Goal: Transaction & Acquisition: Book appointment/travel/reservation

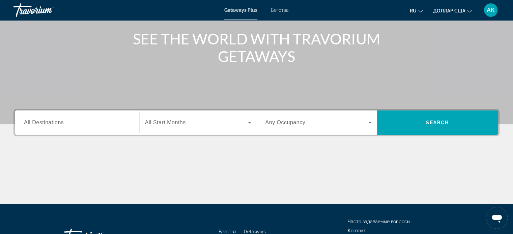
scroll to position [78, 0]
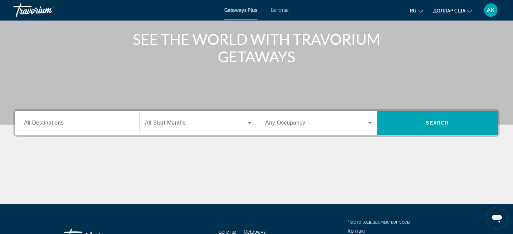
click at [66, 122] on input "Destination All Destinations" at bounding box center [77, 123] width 107 height 8
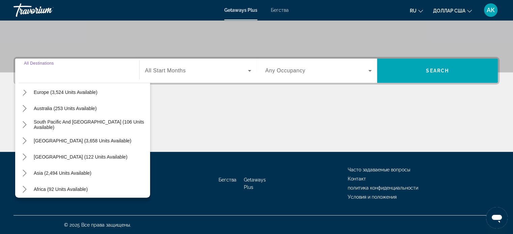
scroll to position [109, 0]
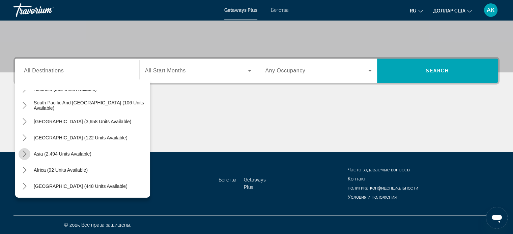
click at [24, 154] on icon "Toggle Asia (2,494 units available) submenu" at bounding box center [24, 154] width 7 height 7
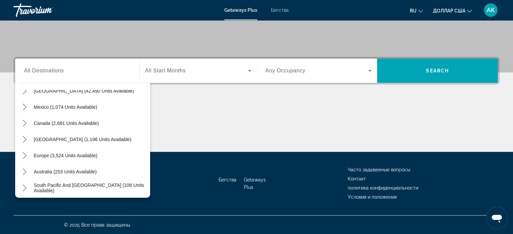
scroll to position [0, 0]
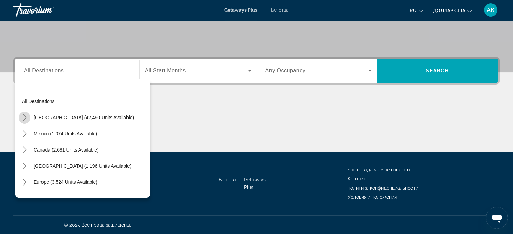
click at [24, 115] on icon "Toggle United States (42,490 units available) submenu" at bounding box center [24, 117] width 7 height 7
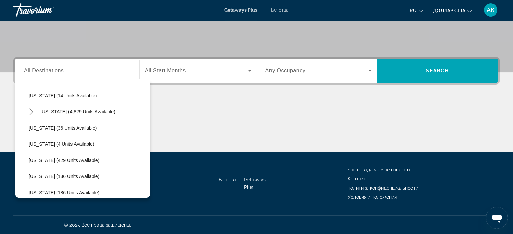
scroll to position [118, 0]
click at [31, 115] on icon "Toggle Florida (4,829 units available) submenu" at bounding box center [31, 113] width 7 height 7
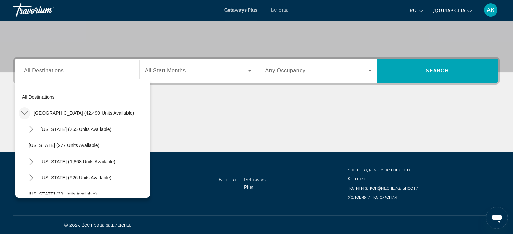
scroll to position [0, 0]
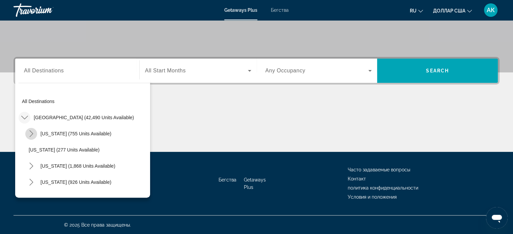
click at [32, 134] on icon "Toggle Arizona (755 units available) submenu" at bounding box center [31, 134] width 4 height 7
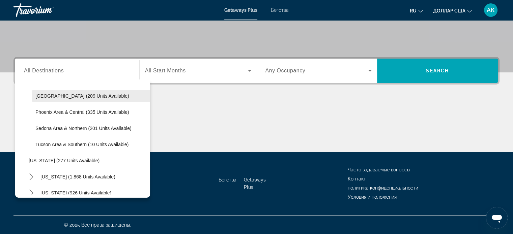
scroll to position [54, 0]
click at [31, 177] on icon "Toggle California (1,868 units available) submenu" at bounding box center [31, 177] width 7 height 7
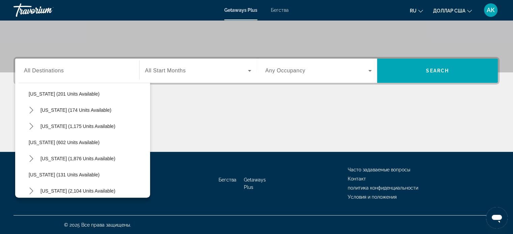
scroll to position [688, 0]
click at [54, 157] on span "[US_STATE] (1,876 units available)" at bounding box center [77, 158] width 75 height 5
type input "**********"
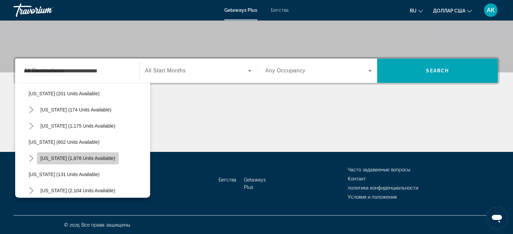
click at [54, 157] on div "Бегства Getaways Plus Часто задаваемые вопросы Контакт политика конфиденциально…" at bounding box center [256, 183] width 486 height 63
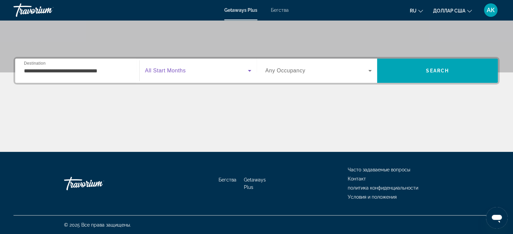
click at [248, 69] on icon "Виджет поиска" at bounding box center [250, 71] width 8 height 8
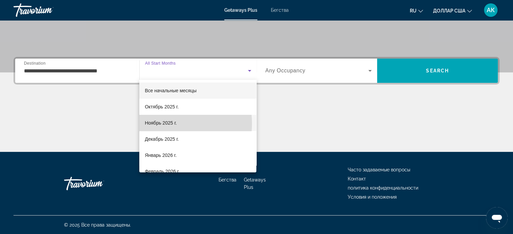
click at [167, 124] on font "Ноябрь 2025 г." at bounding box center [161, 122] width 32 height 5
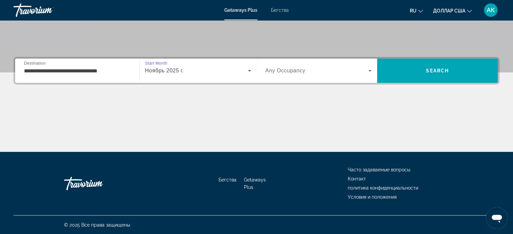
click at [371, 71] on icon "Виджет поиска" at bounding box center [370, 71] width 8 height 8
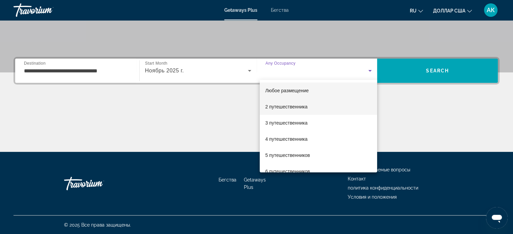
click at [356, 108] on mat-option "2 путешественника" at bounding box center [318, 107] width 117 height 16
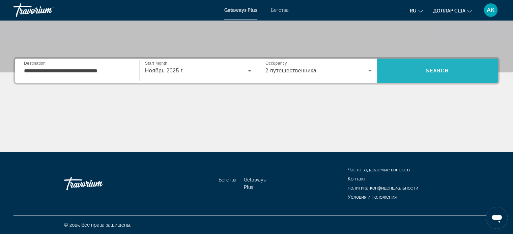
click at [422, 70] on span "Поиск" at bounding box center [437, 71] width 121 height 16
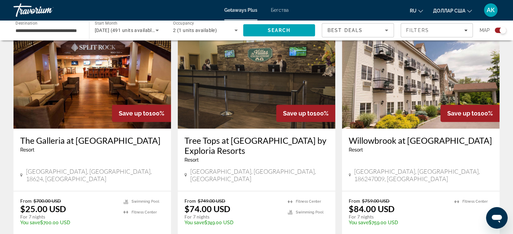
scroll to position [270, 0]
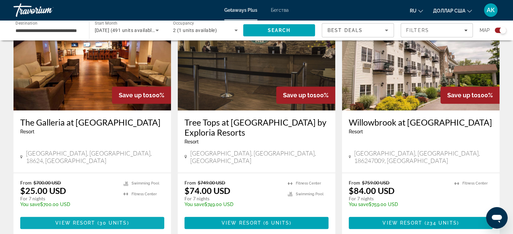
click at [93, 221] on span "View Resort" at bounding box center [75, 223] width 40 height 5
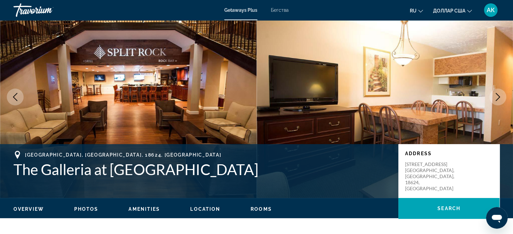
scroll to position [28, 0]
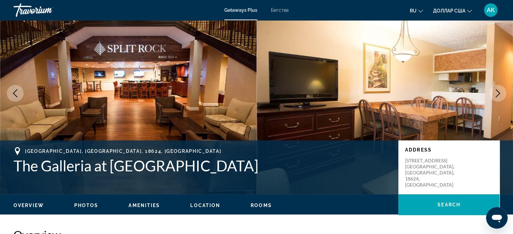
click at [88, 204] on span "Photos" at bounding box center [86, 205] width 24 height 5
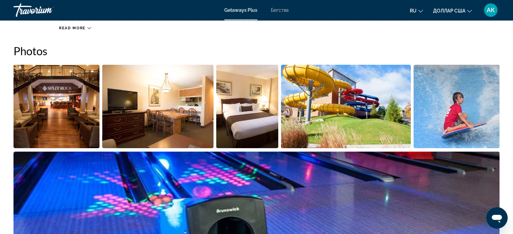
scroll to position [300, 0]
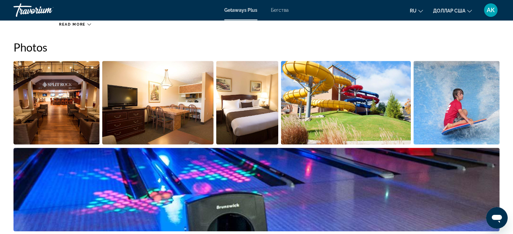
click at [77, 123] on img "Open full-screen image slider" at bounding box center [56, 103] width 86 height 84
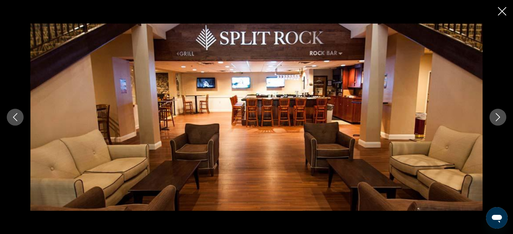
click at [501, 121] on icon "Next image" at bounding box center [498, 117] width 8 height 8
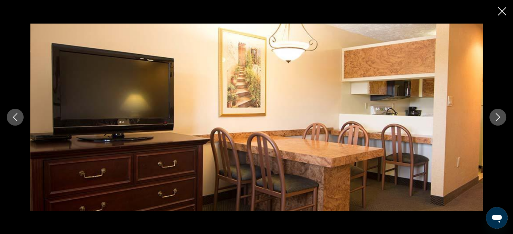
click at [501, 121] on icon "Next image" at bounding box center [498, 117] width 8 height 8
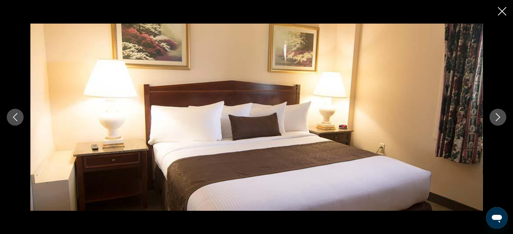
click at [501, 121] on icon "Next image" at bounding box center [498, 117] width 8 height 8
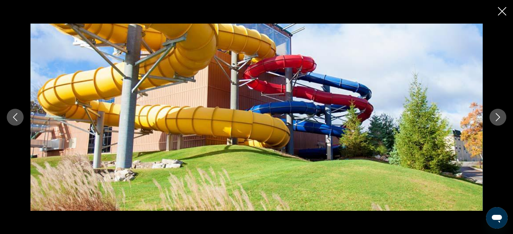
click at [501, 121] on icon "Next image" at bounding box center [498, 117] width 8 height 8
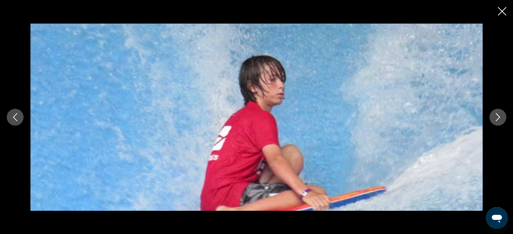
click at [501, 121] on icon "Next image" at bounding box center [498, 117] width 8 height 8
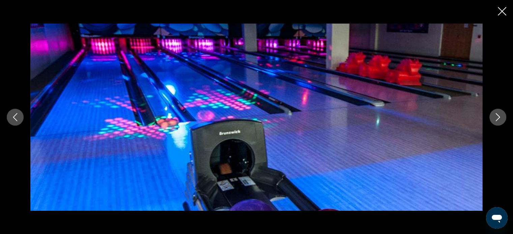
click at [501, 121] on icon "Next image" at bounding box center [498, 117] width 8 height 8
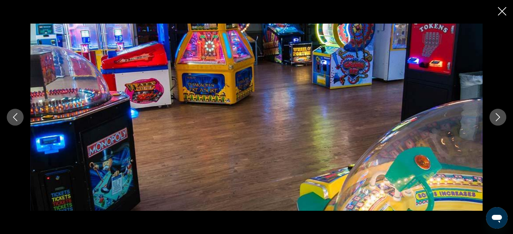
click at [501, 121] on icon "Next image" at bounding box center [498, 117] width 8 height 8
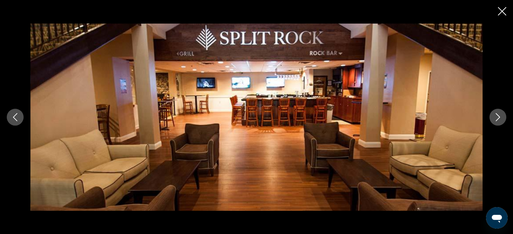
click at [502, 12] on icon "Close slideshow" at bounding box center [502, 11] width 8 height 8
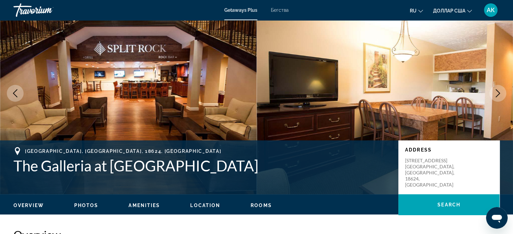
scroll to position [28, 0]
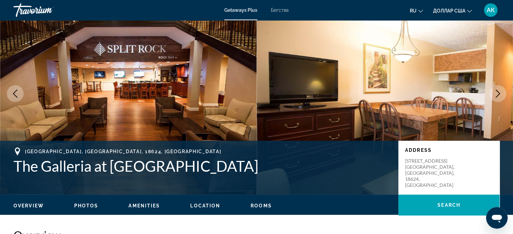
click at [206, 204] on span "Location" at bounding box center [205, 205] width 30 height 5
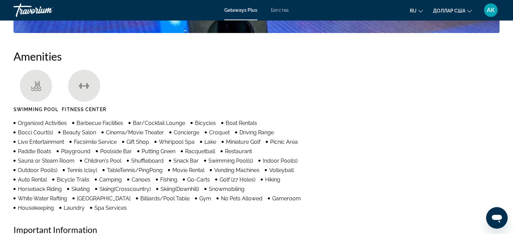
scroll to position [499, 0]
click at [220, 180] on span "Golf (27 Holes)" at bounding box center [238, 180] width 36 height 6
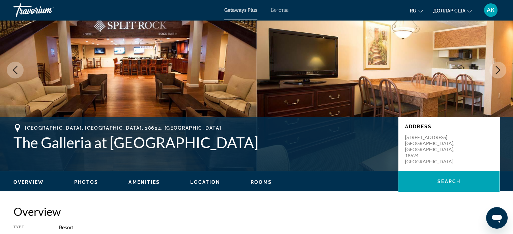
scroll to position [50, 0]
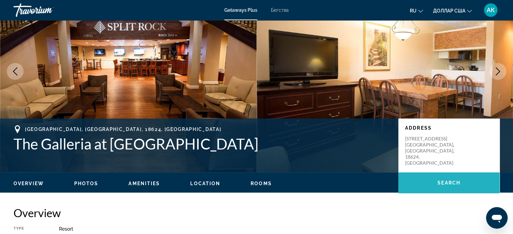
click at [413, 180] on span "Основное содержание" at bounding box center [448, 183] width 101 height 16
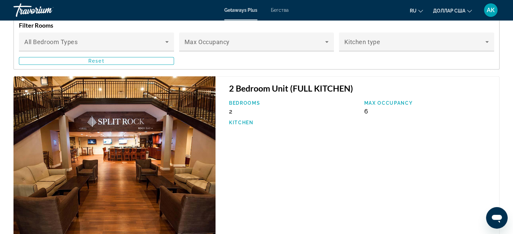
scroll to position [1180, 0]
click at [252, 145] on div "2 Bedroom Unit (FULL KITCHEN) Bedrooms 2 Max Occupancy 6 Kitchen" at bounding box center [358, 157] width 284 height 162
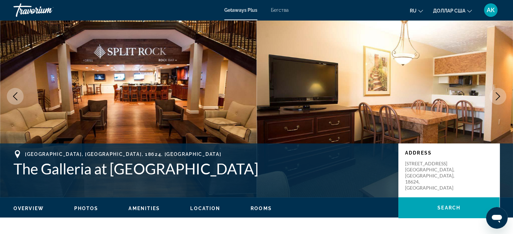
scroll to position [0, 0]
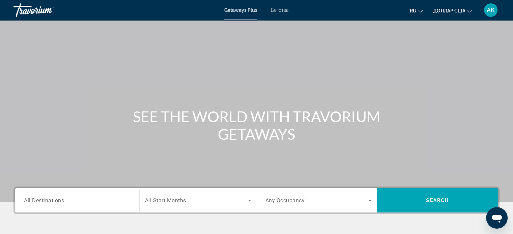
scroll to position [67, 0]
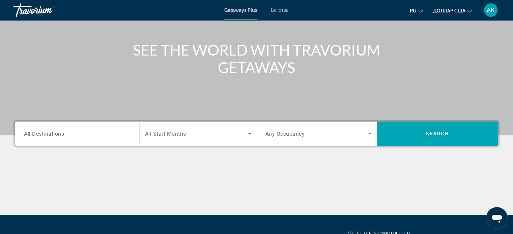
click at [120, 131] on input "Destination All Destinations" at bounding box center [77, 134] width 107 height 8
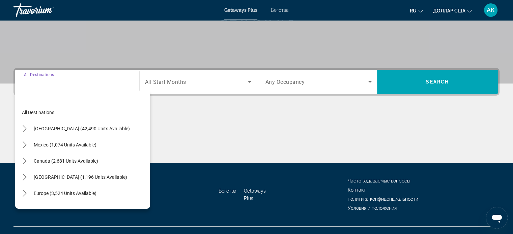
scroll to position [130, 0]
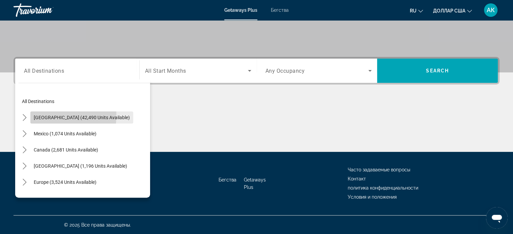
click at [40, 115] on span "[GEOGRAPHIC_DATA] (42,490 units available)" at bounding box center [82, 117] width 96 height 5
type input "**********"
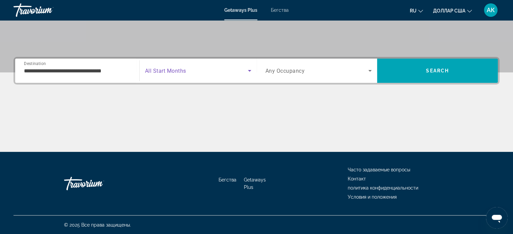
click at [248, 68] on icon "Search widget" at bounding box center [250, 71] width 8 height 8
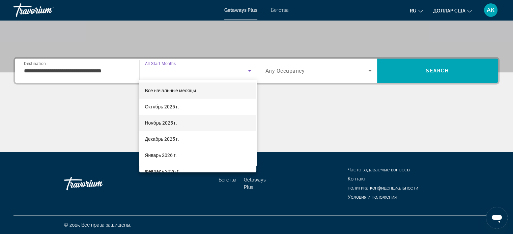
click at [201, 125] on mat-option "Ноябрь 2025 г." at bounding box center [197, 123] width 117 height 16
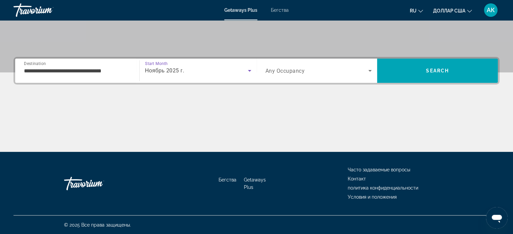
click at [249, 71] on icon "Search widget" at bounding box center [250, 71] width 8 height 8
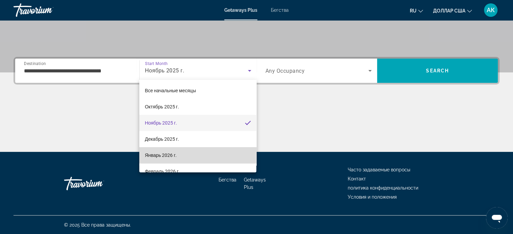
click at [233, 151] on mat-option "Январь 2026 г." at bounding box center [197, 155] width 117 height 16
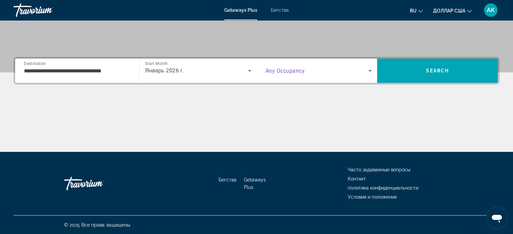
click at [370, 69] on icon "Search widget" at bounding box center [370, 71] width 8 height 8
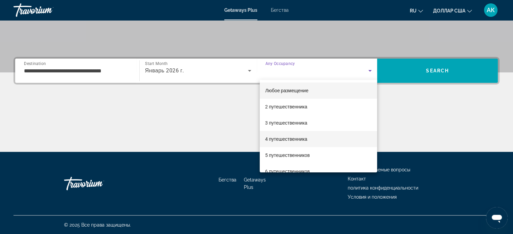
click at [352, 134] on mat-option "4 путешественника" at bounding box center [318, 139] width 117 height 16
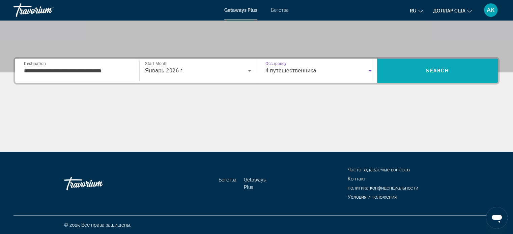
click at [389, 74] on span "Search" at bounding box center [437, 71] width 121 height 16
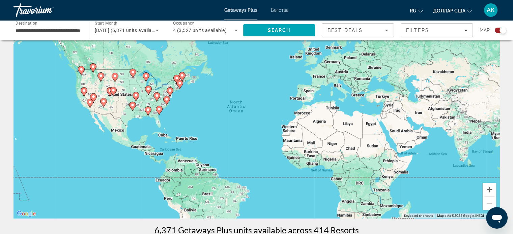
scroll to position [31, 0]
click at [164, 86] on div "To activate drag with keyboard, press Alt + Enter. Once in keyboard drag state,…" at bounding box center [256, 118] width 486 height 202
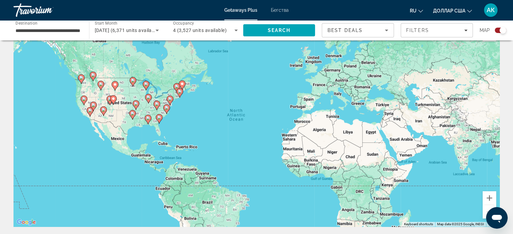
scroll to position [22, 0]
click at [170, 99] on image "Основное содержание" at bounding box center [170, 99] width 4 height 4
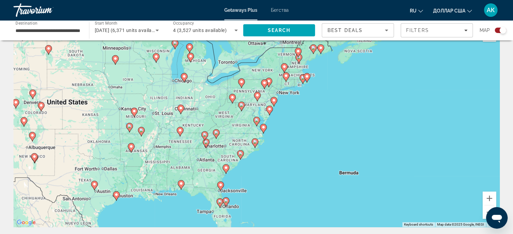
click at [263, 82] on image "Основное содержание" at bounding box center [264, 83] width 4 height 4
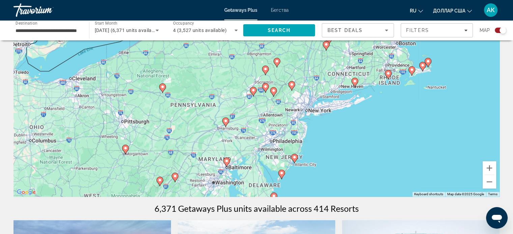
scroll to position [53, 0]
click at [388, 74] on image "Основное содержание" at bounding box center [388, 73] width 4 height 4
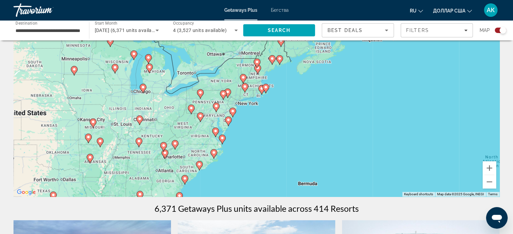
click at [239, 79] on div "To navigate, press the arrow keys. To activate drag with keyboard, press Alt + …" at bounding box center [256, 96] width 486 height 202
click at [233, 77] on div "To navigate, press the arrow keys. To activate drag with keyboard, press Alt + …" at bounding box center [256, 96] width 486 height 202
click at [229, 104] on div "To navigate, press the arrow keys. To activate drag with keyboard, press Alt + …" at bounding box center [256, 96] width 486 height 202
click at [228, 96] on icon "Основное содержание" at bounding box center [227, 93] width 7 height 9
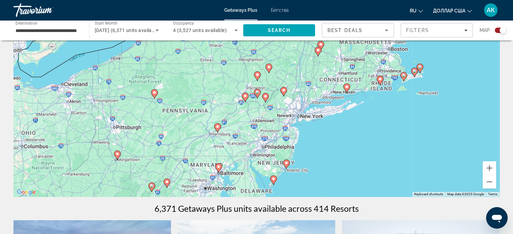
click at [378, 79] on image "Основное содержание" at bounding box center [380, 79] width 4 height 4
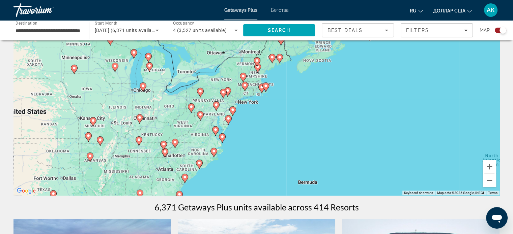
scroll to position [28, 0]
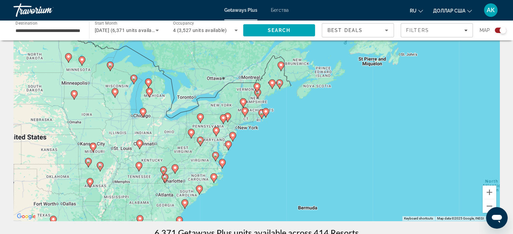
click at [261, 110] on icon "Основное содержание" at bounding box center [261, 114] width 6 height 9
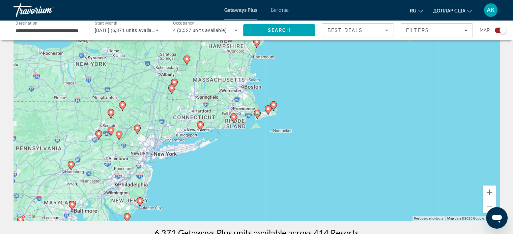
click at [199, 125] on image "Основное содержание" at bounding box center [200, 125] width 4 height 4
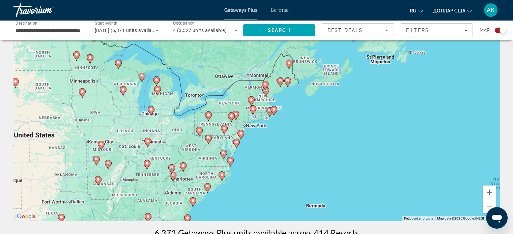
click at [268, 108] on icon "Основное содержание" at bounding box center [269, 112] width 6 height 9
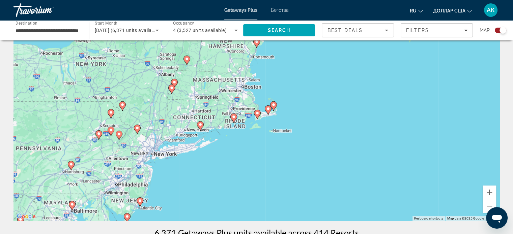
click at [235, 118] on image "Основное содержание" at bounding box center [234, 117] width 4 height 4
type input "**********"
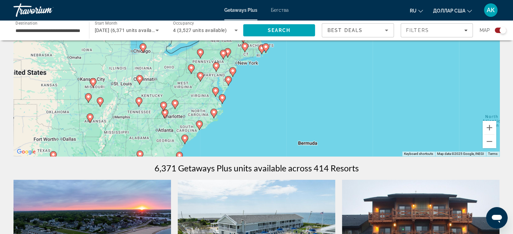
scroll to position [0, 0]
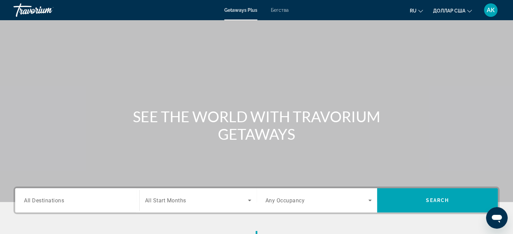
click at [90, 200] on input "Destination All Destinations" at bounding box center [77, 201] width 107 height 8
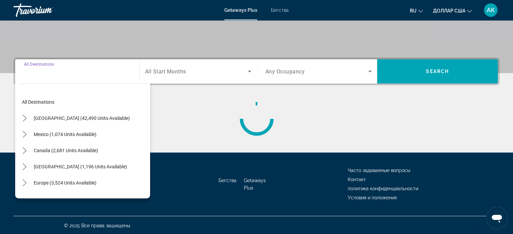
scroll to position [130, 0]
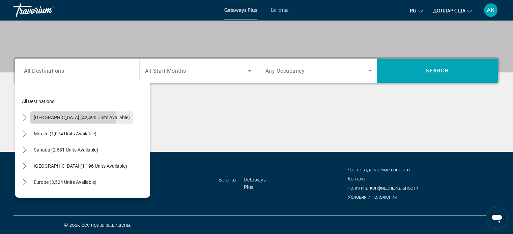
click at [47, 115] on span "[GEOGRAPHIC_DATA] (42,490 units available)" at bounding box center [82, 117] width 96 height 5
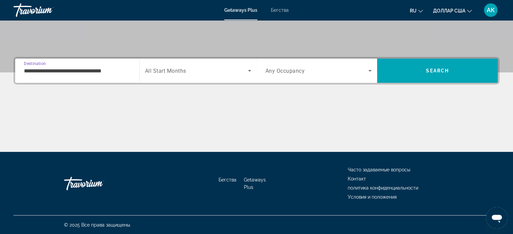
click at [70, 70] on input "**********" at bounding box center [77, 71] width 107 height 8
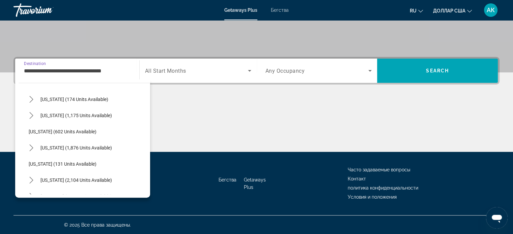
scroll to position [459, 0]
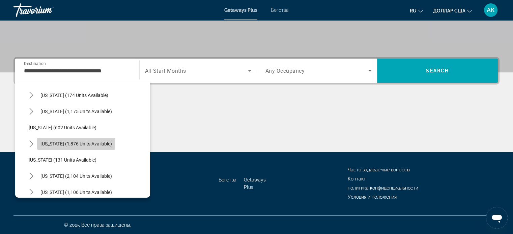
click at [66, 144] on span "[US_STATE] (1,876 units available)" at bounding box center [75, 143] width 71 height 5
type input "**********"
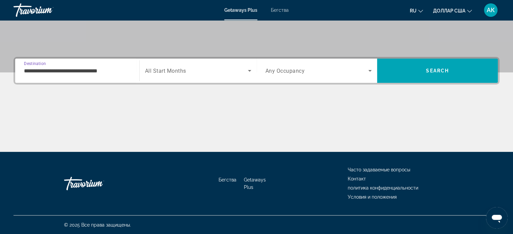
click at [249, 70] on icon "Search widget" at bounding box center [250, 71] width 8 height 8
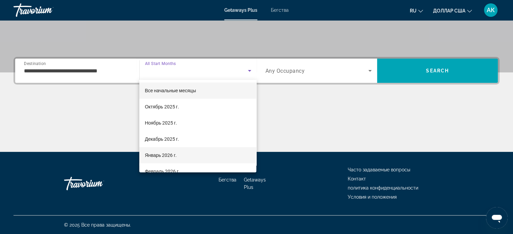
click at [219, 153] on mat-option "Январь 2026 г." at bounding box center [197, 155] width 117 height 16
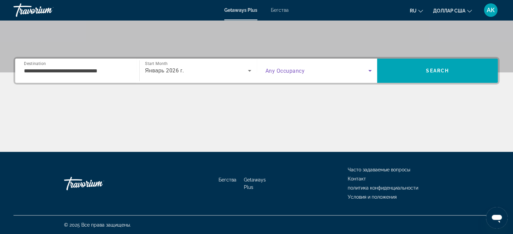
click at [371, 69] on icon "Search widget" at bounding box center [370, 71] width 8 height 8
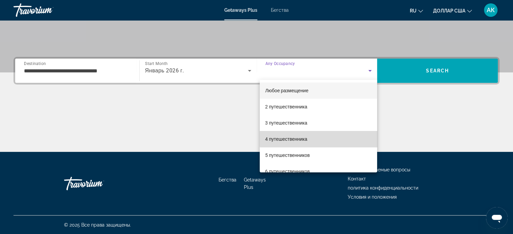
click at [355, 138] on mat-option "4 путешественника" at bounding box center [318, 139] width 117 height 16
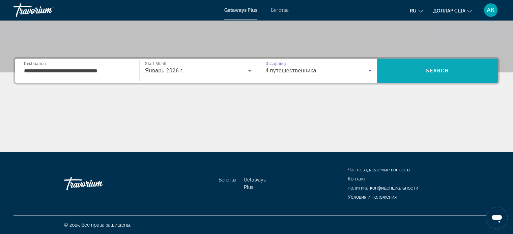
click at [406, 70] on span "Search" at bounding box center [437, 71] width 121 height 16
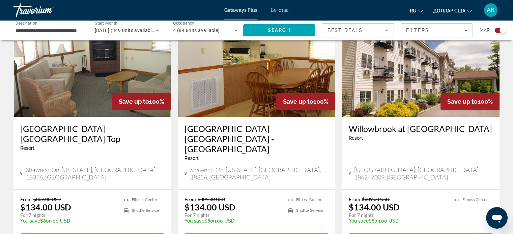
scroll to position [511, 0]
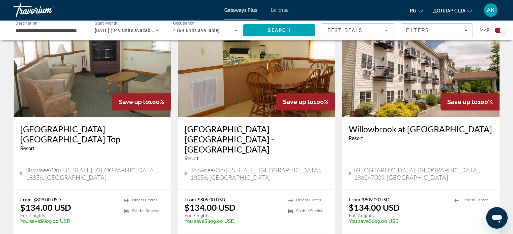
drag, startPoint x: 107, startPoint y: 217, endPoint x: 86, endPoint y: 215, distance: 21.6
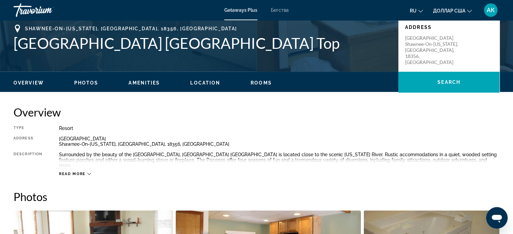
scroll to position [186, 0]
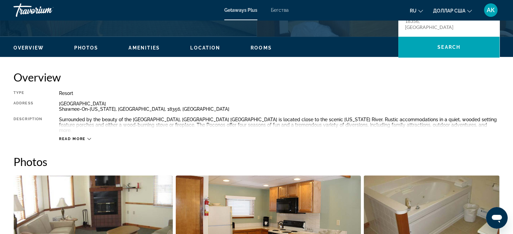
click at [136, 201] on img "Open full-screen image slider" at bounding box center [93, 218] width 160 height 84
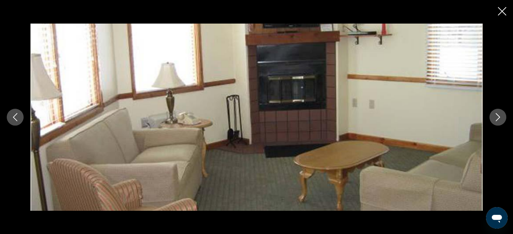
scroll to position [243, 0]
click at [499, 117] on icon "Next image" at bounding box center [498, 117] width 4 height 8
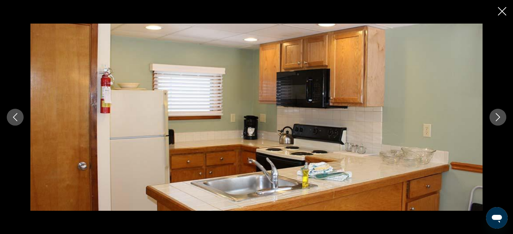
click at [500, 117] on icon "Next image" at bounding box center [498, 117] width 8 height 8
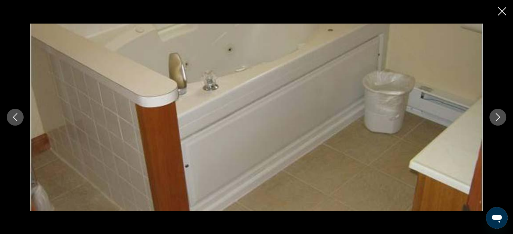
click at [500, 117] on icon "Next image" at bounding box center [498, 117] width 8 height 8
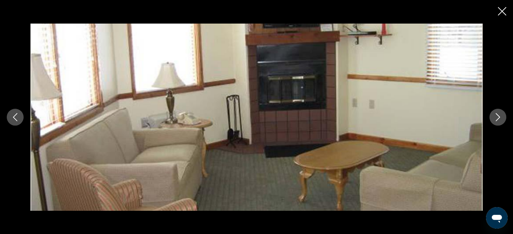
click at [500, 117] on icon "Next image" at bounding box center [498, 117] width 8 height 8
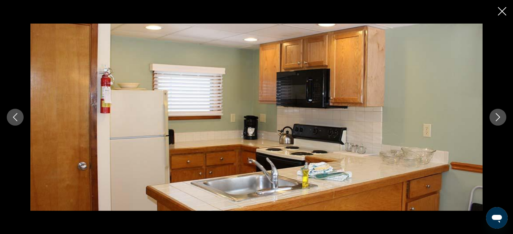
scroll to position [295, 0]
click at [498, 12] on icon "Close slideshow" at bounding box center [502, 11] width 8 height 8
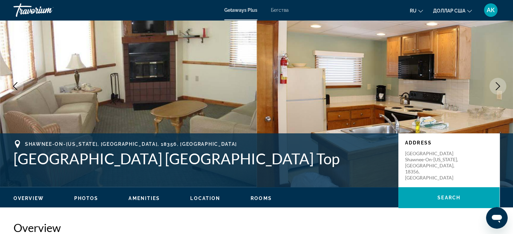
scroll to position [36, 0]
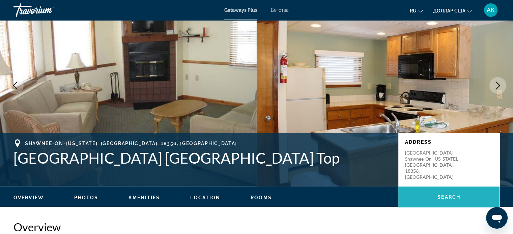
click at [448, 197] on span "Search" at bounding box center [448, 197] width 23 height 5
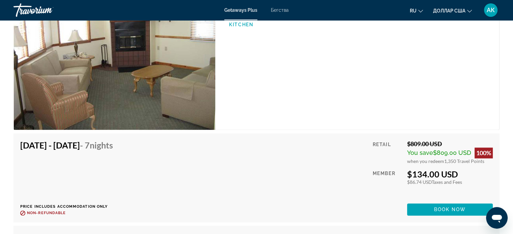
scroll to position [1070, 0]
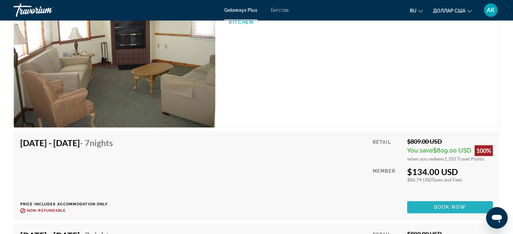
click at [447, 205] on span "Book now" at bounding box center [450, 207] width 32 height 5
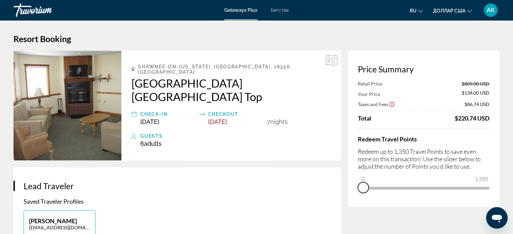
drag, startPoint x: 481, startPoint y: 196, endPoint x: 317, endPoint y: 216, distance: 165.4
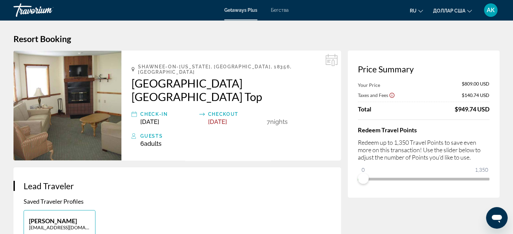
drag, startPoint x: 458, startPoint y: 115, endPoint x: 465, endPoint y: 120, distance: 9.0
click at [465, 120] on div "Your Price $809.00 USD Taxes and Fees $140.74 USD Total $949.74 USD Redeem Trav…" at bounding box center [424, 133] width 132 height 104
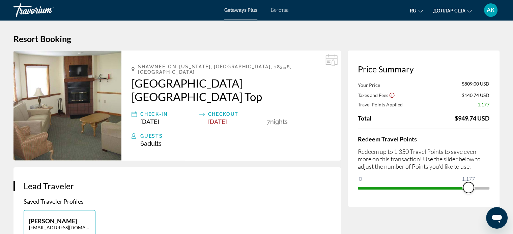
drag, startPoint x: 359, startPoint y: 178, endPoint x: 499, endPoint y: 153, distance: 142.5
click at [499, 153] on div "Price Summary Your Price $809.00 USD Taxes and Fees $140.74 USD Travel Points A…" at bounding box center [424, 129] width 152 height 156
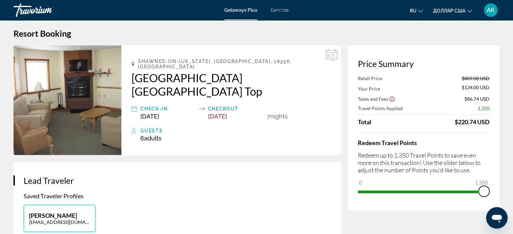
scroll to position [3, 0]
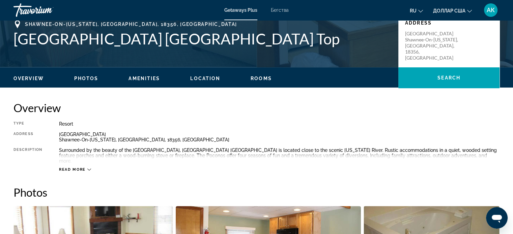
scroll to position [153, 0]
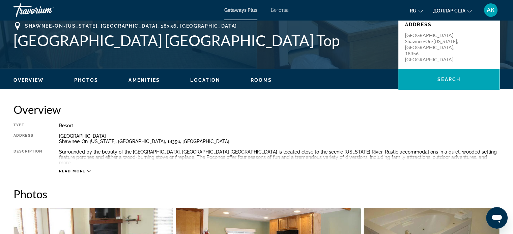
click at [201, 78] on span "Location" at bounding box center [205, 80] width 30 height 5
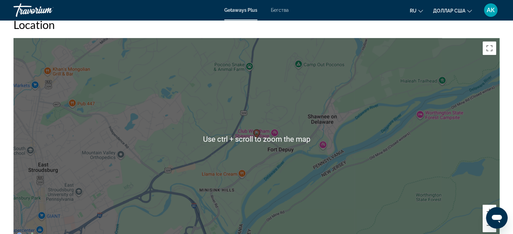
scroll to position [771, 0]
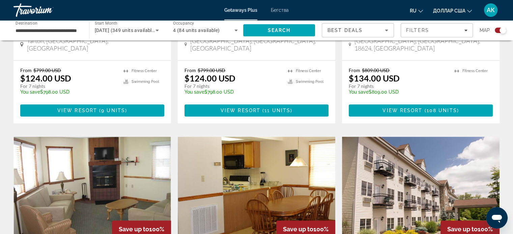
scroll to position [385, 0]
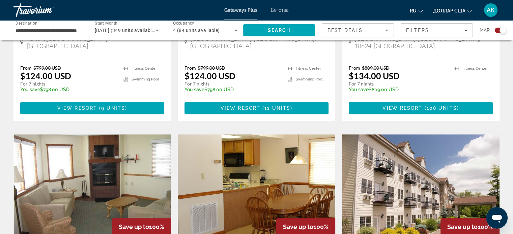
drag, startPoint x: 184, startPoint y: 136, endPoint x: 327, endPoint y: 188, distance: 152.6
click at [327, 188] on img "Основное содержание" at bounding box center [256, 189] width 157 height 108
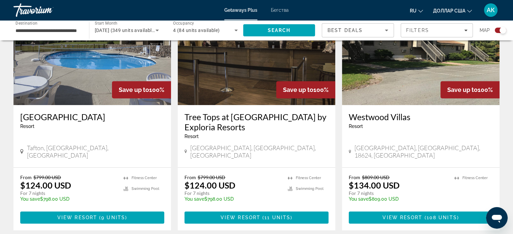
scroll to position [275, 0]
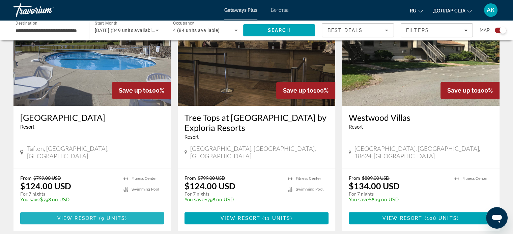
click at [130, 210] on span "Основное содержание" at bounding box center [92, 218] width 144 height 16
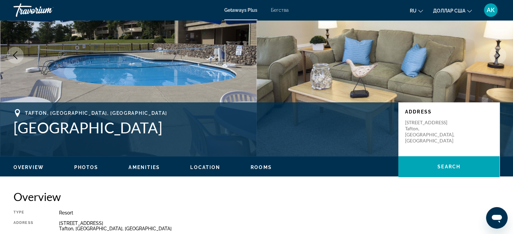
scroll to position [82, 0]
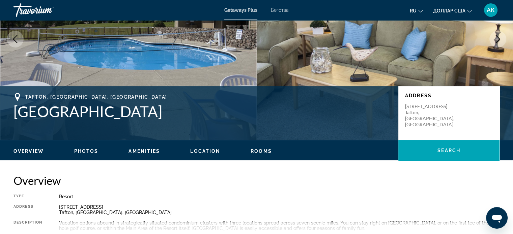
click at [82, 152] on span "Photos" at bounding box center [86, 151] width 24 height 5
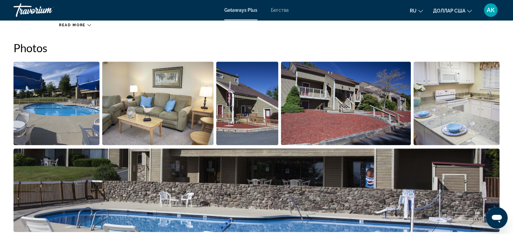
scroll to position [295, 0]
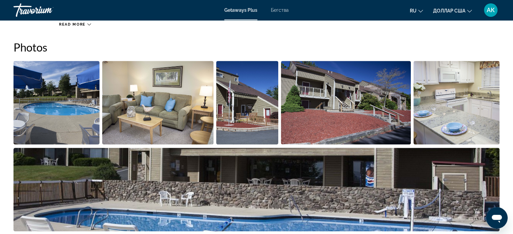
click at [77, 119] on img "Open full-screen image slider" at bounding box center [56, 103] width 86 height 84
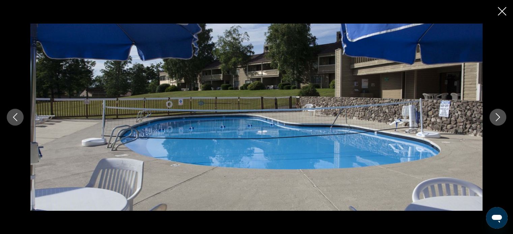
click at [497, 114] on icon "Next image" at bounding box center [498, 117] width 8 height 8
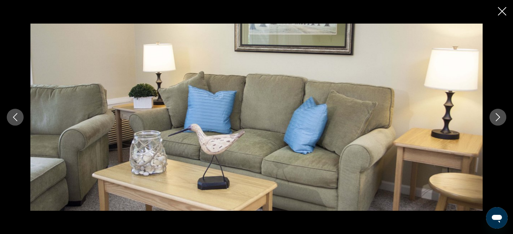
click at [497, 114] on icon "Next image" at bounding box center [498, 117] width 8 height 8
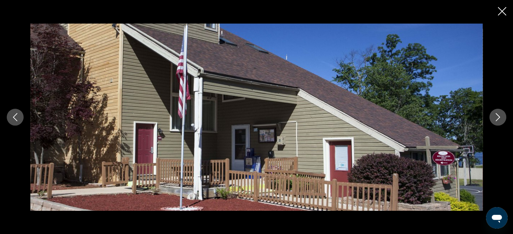
click at [497, 114] on icon "Next image" at bounding box center [498, 117] width 8 height 8
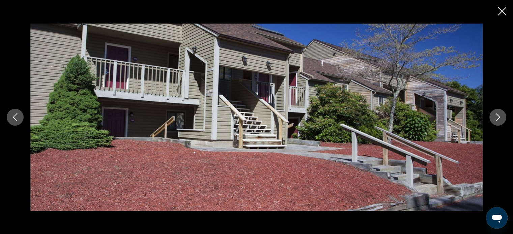
click at [497, 114] on icon "Next image" at bounding box center [498, 117] width 8 height 8
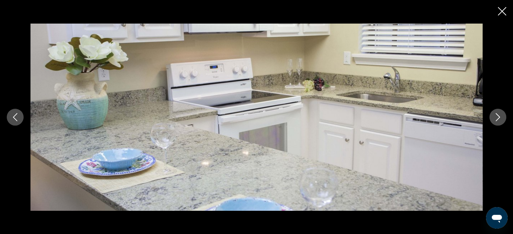
click at [497, 114] on icon "Next image" at bounding box center [498, 117] width 8 height 8
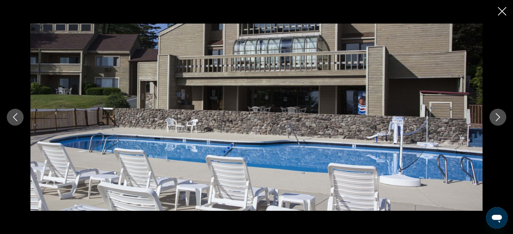
click at [497, 114] on icon "Next image" at bounding box center [498, 117] width 8 height 8
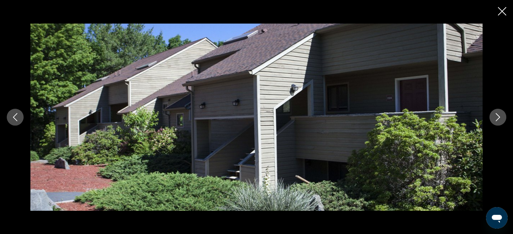
click at [497, 114] on icon "Next image" at bounding box center [498, 117] width 8 height 8
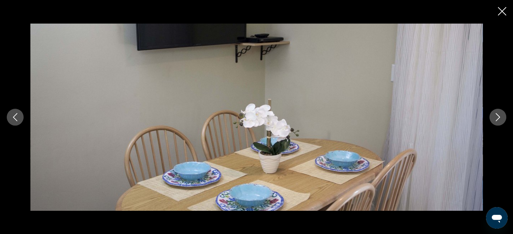
click at [497, 114] on icon "Next image" at bounding box center [498, 117] width 8 height 8
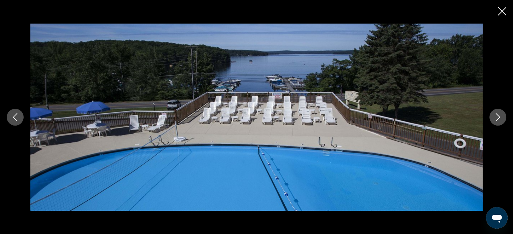
click at [494, 119] on icon "Next image" at bounding box center [498, 117] width 8 height 8
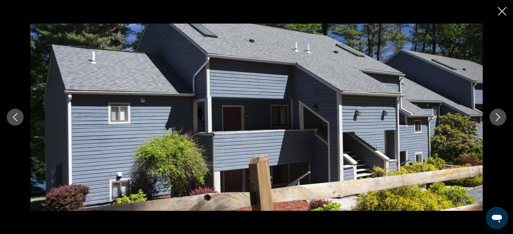
click at [499, 10] on icon "Close slideshow" at bounding box center [502, 11] width 8 height 8
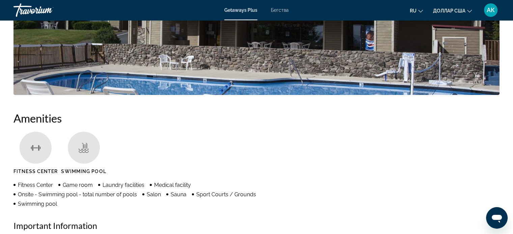
scroll to position [425, 0]
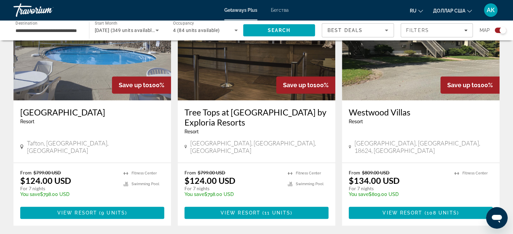
scroll to position [280, 0]
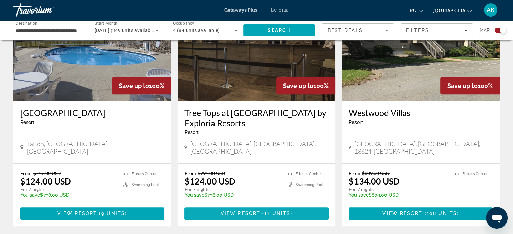
click at [242, 211] on span "View Resort" at bounding box center [241, 213] width 40 height 5
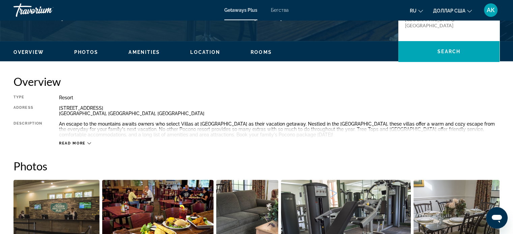
scroll to position [182, 0]
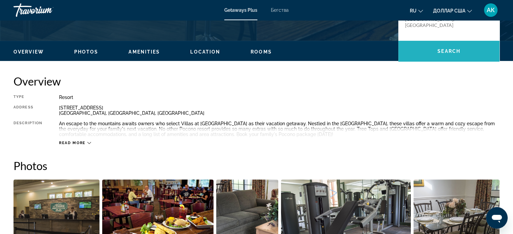
click at [436, 48] on span "Основное содержание" at bounding box center [448, 51] width 101 height 16
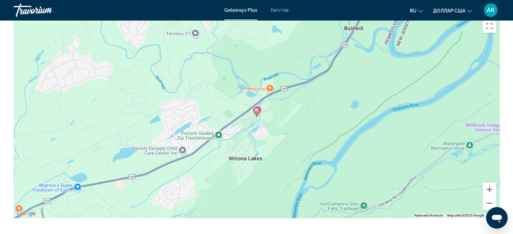
scroll to position [1054, 0]
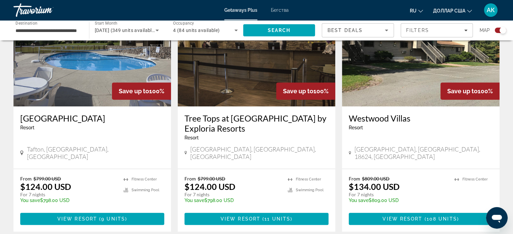
scroll to position [306, 0]
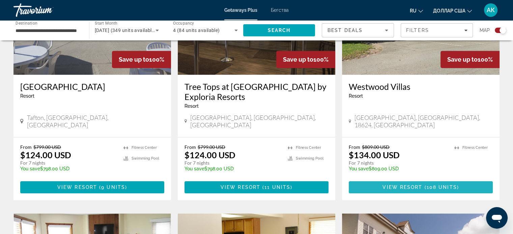
click at [406, 185] on span "View Resort" at bounding box center [402, 187] width 40 height 5
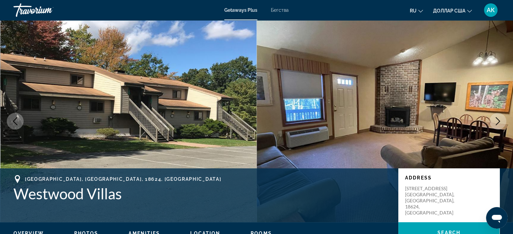
click at [387, 114] on img "Основное содержание" at bounding box center [385, 121] width 257 height 202
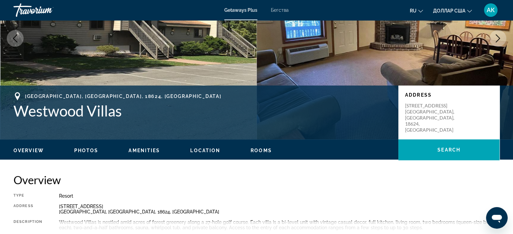
scroll to position [82, 0]
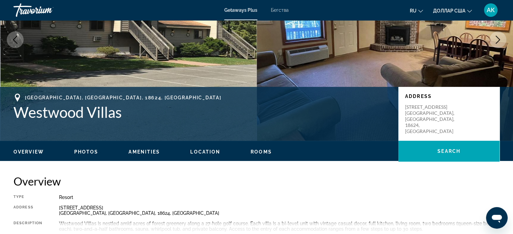
click at [85, 153] on span "Photos" at bounding box center [86, 151] width 24 height 5
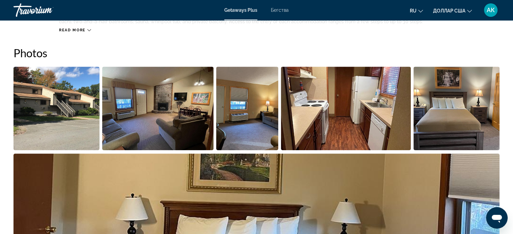
scroll to position [295, 0]
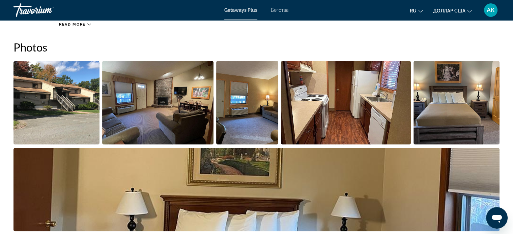
click at [62, 83] on img "Open full-screen image slider" at bounding box center [56, 103] width 86 height 84
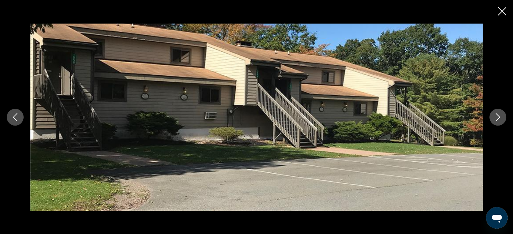
click at [497, 119] on icon "Next image" at bounding box center [498, 117] width 4 height 8
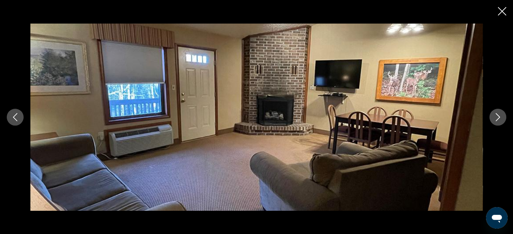
click at [497, 119] on icon "Next image" at bounding box center [498, 117] width 4 height 8
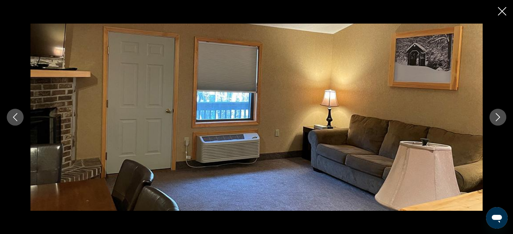
click at [497, 119] on icon "Next image" at bounding box center [498, 117] width 4 height 8
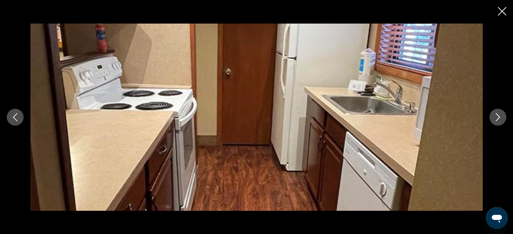
click at [497, 119] on icon "Next image" at bounding box center [498, 117] width 4 height 8
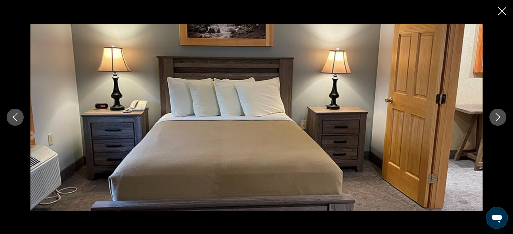
click at [497, 119] on icon "Next image" at bounding box center [498, 117] width 4 height 8
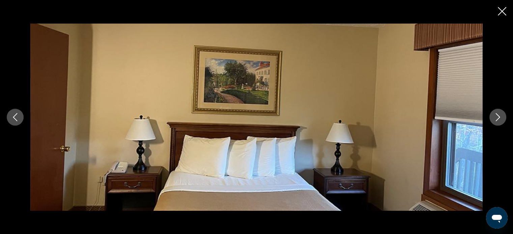
click at [497, 119] on icon "Next image" at bounding box center [498, 117] width 4 height 8
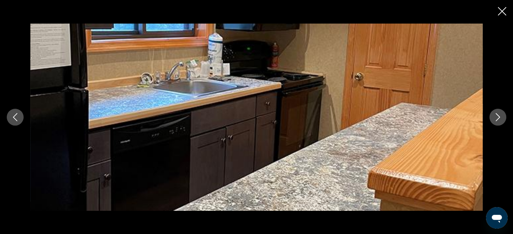
click at [497, 119] on icon "Next image" at bounding box center [498, 117] width 4 height 8
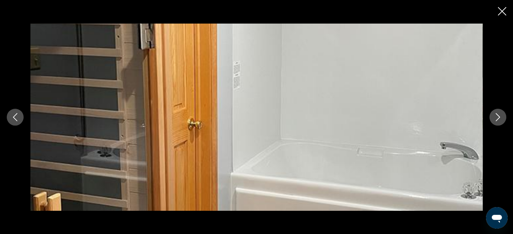
click at [497, 119] on icon "Next image" at bounding box center [498, 117] width 4 height 8
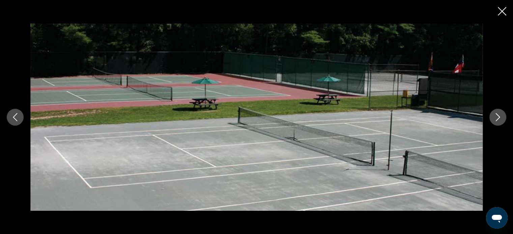
click at [497, 119] on icon "Next image" at bounding box center [498, 117] width 4 height 8
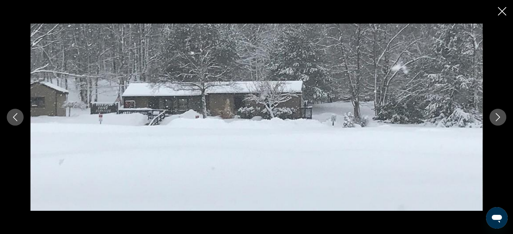
click at [497, 119] on icon "Next image" at bounding box center [498, 117] width 4 height 8
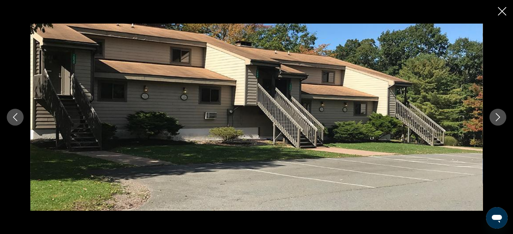
click at [497, 118] on icon "Next image" at bounding box center [498, 117] width 8 height 8
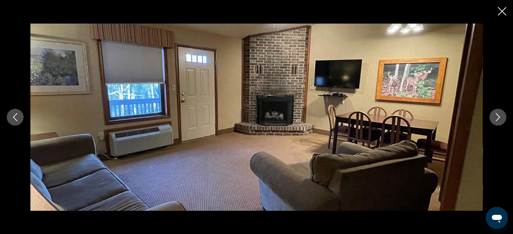
click at [505, 11] on icon "Close slideshow" at bounding box center [502, 11] width 8 height 8
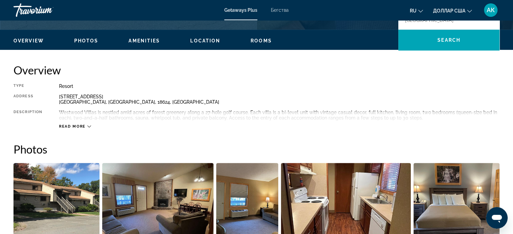
scroll to position [157, 0]
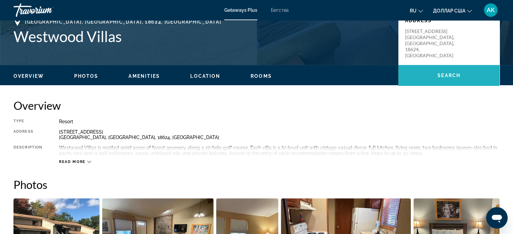
click at [459, 73] on span "Search" at bounding box center [448, 75] width 23 height 5
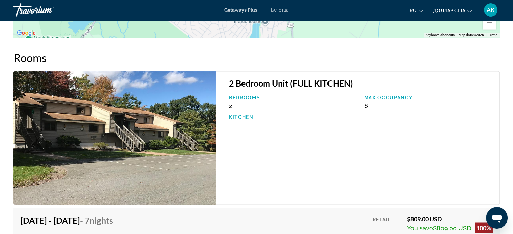
scroll to position [1100, 0]
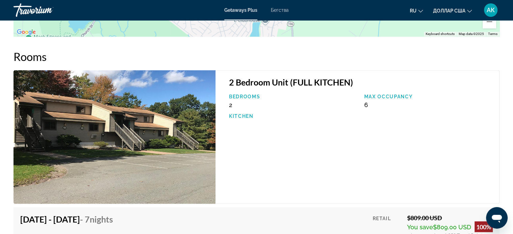
drag, startPoint x: 389, startPoint y: 111, endPoint x: 296, endPoint y: 117, distance: 92.7
click at [296, 117] on div "2 Bedroom Unit (FULL KITCHEN) Bedrooms 2 Max Occupancy 6 Kitchen" at bounding box center [358, 137] width 284 height 134
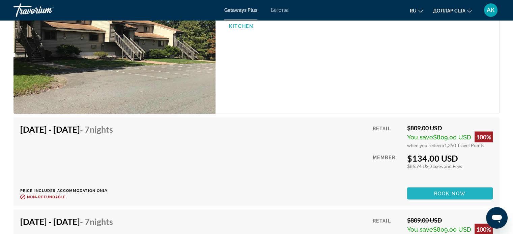
drag, startPoint x: 436, startPoint y: 187, endPoint x: 443, endPoint y: 179, distance: 10.5
click at [443, 185] on span "Основное содержание" at bounding box center [450, 193] width 86 height 16
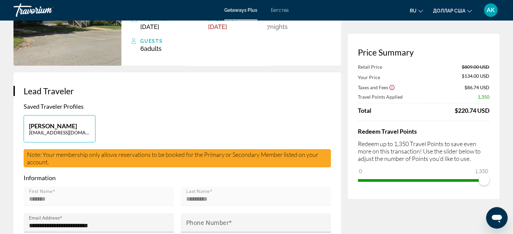
scroll to position [82, 0]
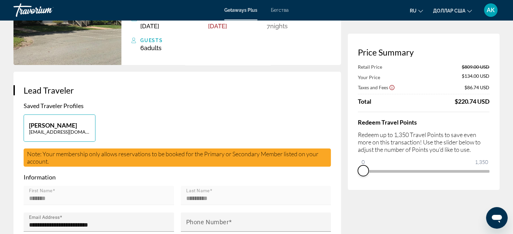
drag, startPoint x: 484, startPoint y: 180, endPoint x: 346, endPoint y: 192, distance: 139.1
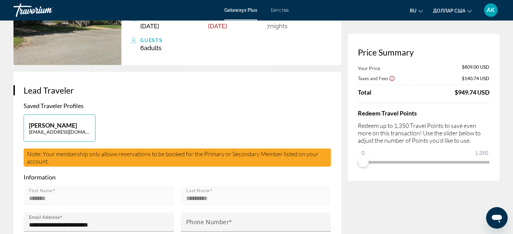
click at [461, 103] on div "Основное содержание" at bounding box center [424, 103] width 132 height 0
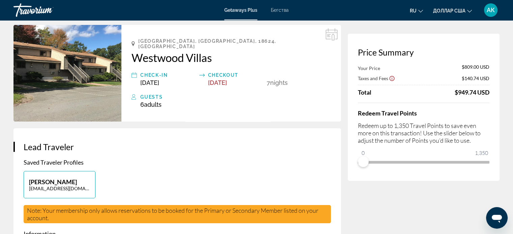
scroll to position [0, 0]
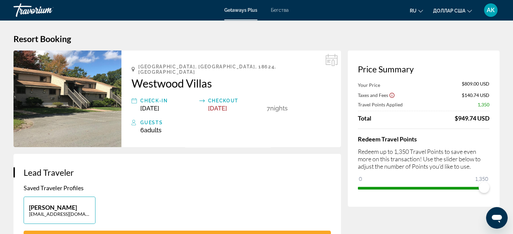
click at [489, 187] on ngx-slider "0 1,350 1,350" at bounding box center [424, 187] width 132 height 1
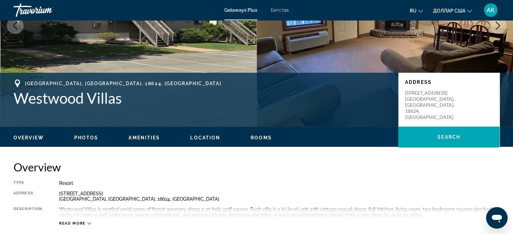
scroll to position [95, 0]
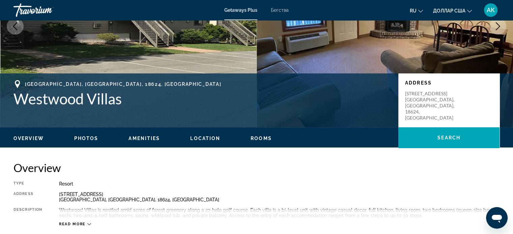
click at [194, 137] on span "Location" at bounding box center [205, 138] width 30 height 5
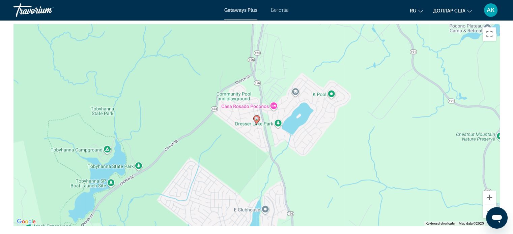
scroll to position [911, 0]
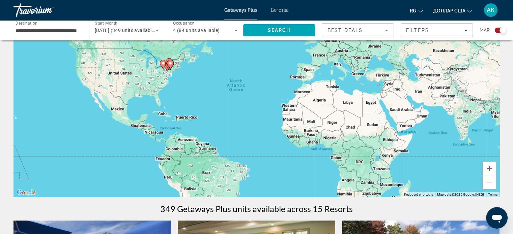
scroll to position [56, 0]
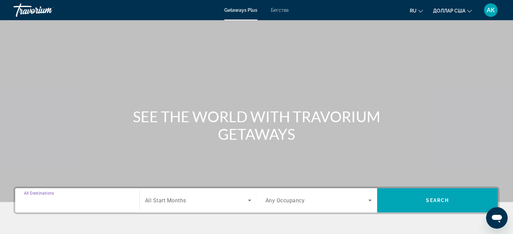
click at [111, 201] on input "Destination All Destinations" at bounding box center [77, 201] width 107 height 8
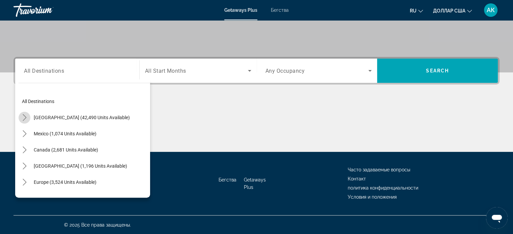
click at [24, 118] on icon "Toggle United States (42,490 units available) submenu" at bounding box center [24, 117] width 7 height 7
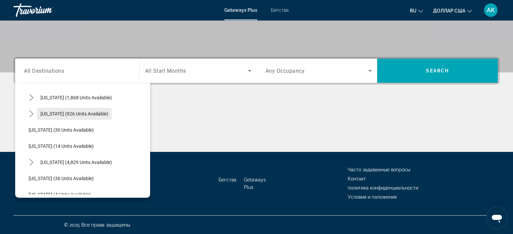
scroll to position [68, 0]
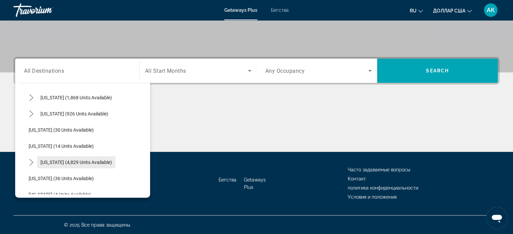
click at [68, 160] on span "[US_STATE] (4,829 units available)" at bounding box center [75, 162] width 71 height 5
type input "**********"
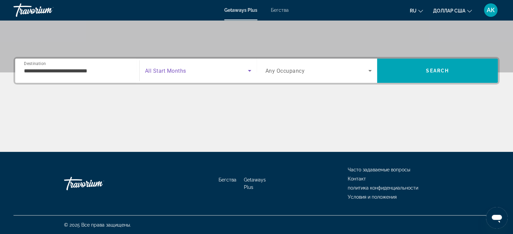
click at [249, 72] on icon "Search widget" at bounding box center [250, 71] width 8 height 8
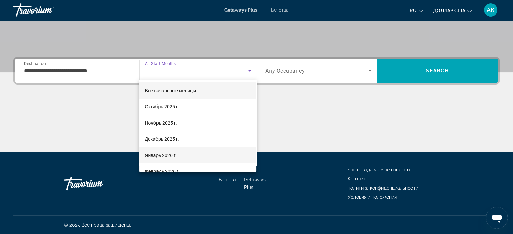
click at [209, 152] on mat-option "Январь 2026 г." at bounding box center [197, 155] width 117 height 16
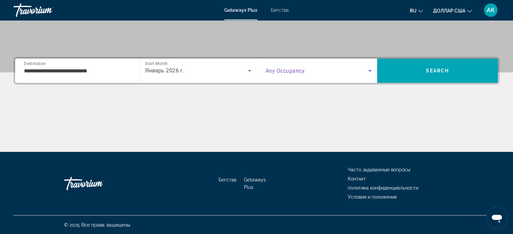
click at [370, 69] on icon "Search widget" at bounding box center [370, 71] width 8 height 8
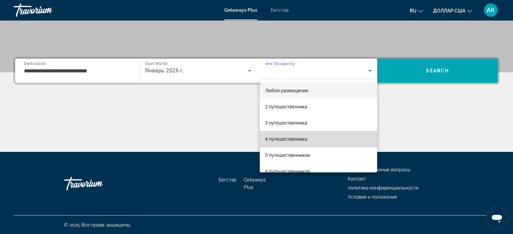
click at [346, 140] on mat-option "4 путешественника" at bounding box center [318, 139] width 117 height 16
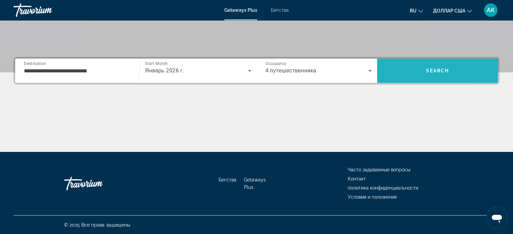
click at [402, 73] on span "Search" at bounding box center [437, 71] width 121 height 16
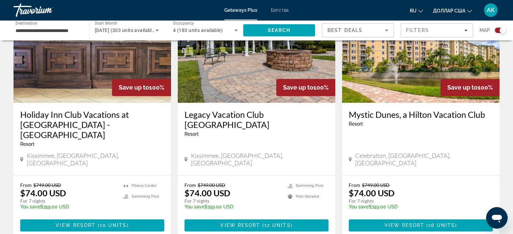
scroll to position [1007, 0]
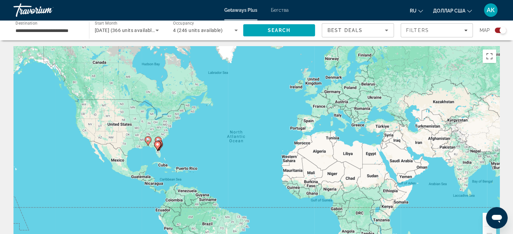
scroll to position [1, 0]
click at [158, 144] on image "Основное содержание" at bounding box center [157, 144] width 4 height 4
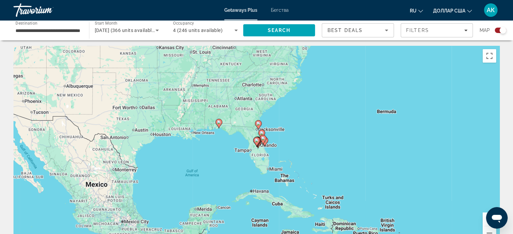
click at [263, 139] on image "Основное содержание" at bounding box center [263, 139] width 4 height 4
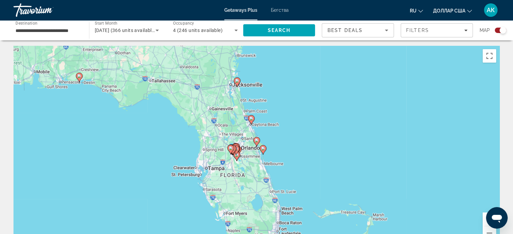
click at [248, 126] on div "To navigate, press the arrow keys. To activate drag with keyboard, press Alt + …" at bounding box center [256, 147] width 486 height 202
click at [251, 117] on image "Основное содержание" at bounding box center [251, 119] width 4 height 4
type input "**********"
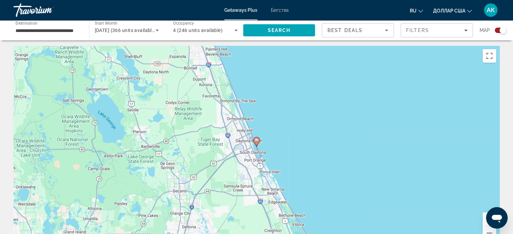
click at [258, 141] on image "Основное содержание" at bounding box center [257, 141] width 4 height 4
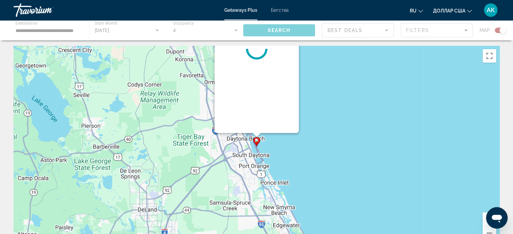
scroll to position [0, 0]
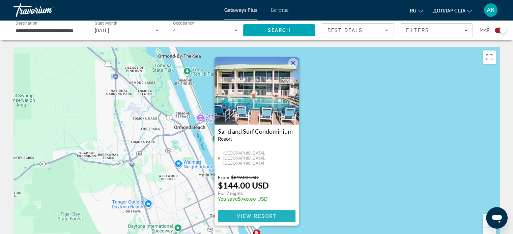
click at [256, 217] on span "View Resort" at bounding box center [256, 216] width 40 height 5
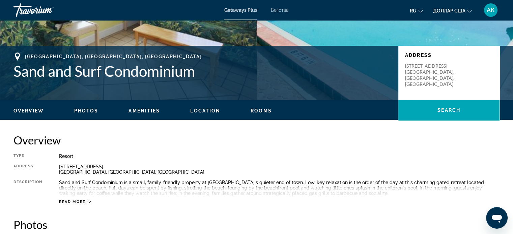
scroll to position [123, 0]
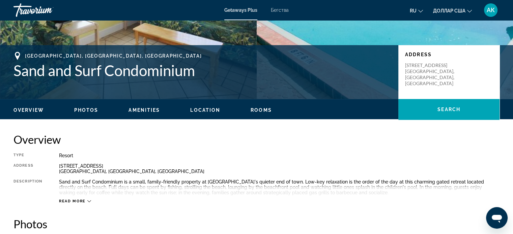
click at [84, 108] on span "Photos" at bounding box center [86, 110] width 24 height 5
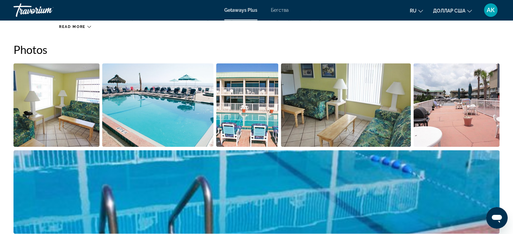
scroll to position [300, 0]
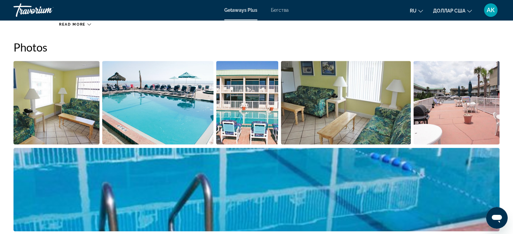
click at [75, 99] on img "Open full-screen image slider" at bounding box center [56, 103] width 86 height 84
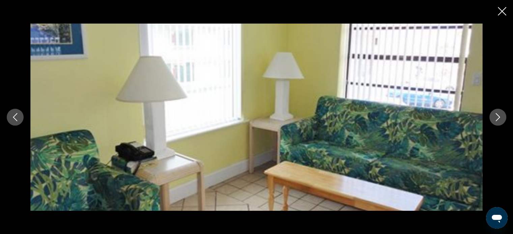
click at [496, 118] on icon "Next image" at bounding box center [498, 117] width 8 height 8
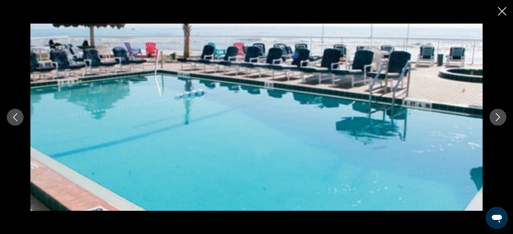
click at [496, 118] on icon "Next image" at bounding box center [498, 117] width 8 height 8
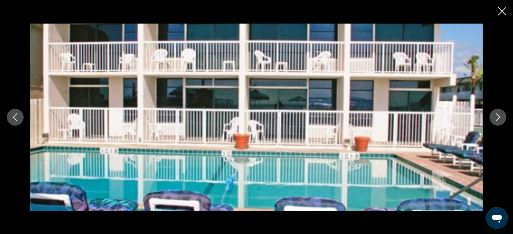
click at [496, 118] on icon "Next image" at bounding box center [498, 117] width 8 height 8
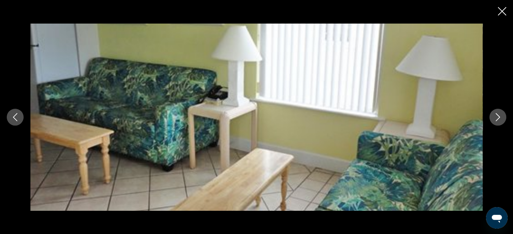
click at [496, 118] on icon "Next image" at bounding box center [498, 117] width 8 height 8
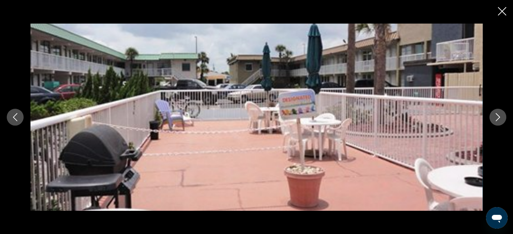
click at [496, 118] on icon "Next image" at bounding box center [498, 117] width 8 height 8
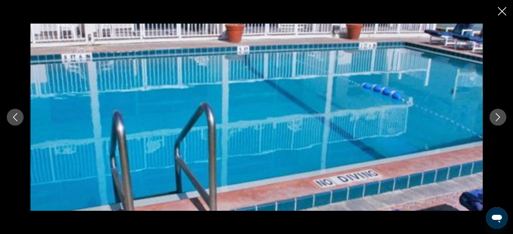
click at [496, 118] on icon "Next image" at bounding box center [498, 117] width 8 height 8
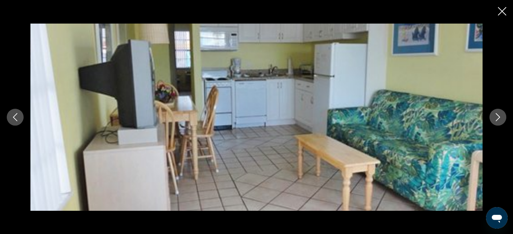
click at [498, 119] on icon "Next image" at bounding box center [498, 117] width 4 height 8
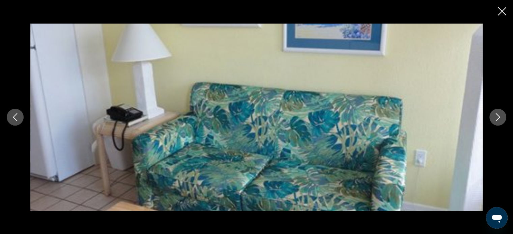
click at [498, 119] on icon "Next image" at bounding box center [498, 117] width 4 height 8
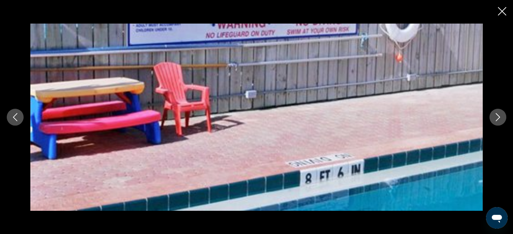
click at [498, 119] on icon "Next image" at bounding box center [498, 117] width 4 height 8
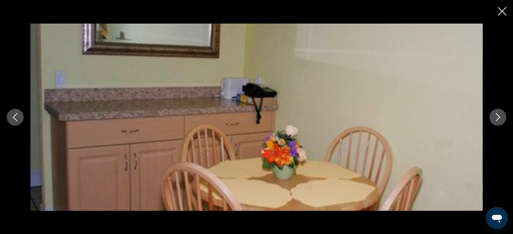
click at [498, 119] on icon "Next image" at bounding box center [498, 117] width 4 height 8
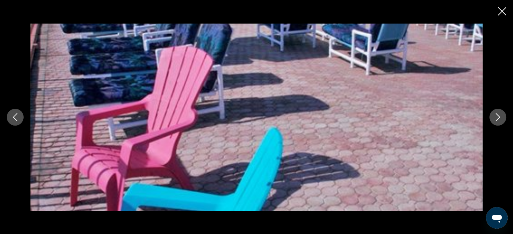
click at [500, 12] on icon "Close slideshow" at bounding box center [502, 11] width 8 height 8
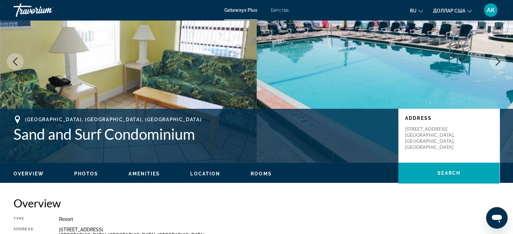
scroll to position [59, 0]
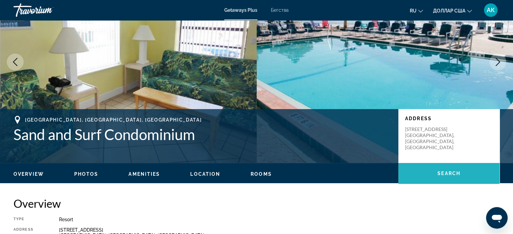
click at [448, 169] on span "Основное содержание" at bounding box center [448, 174] width 101 height 16
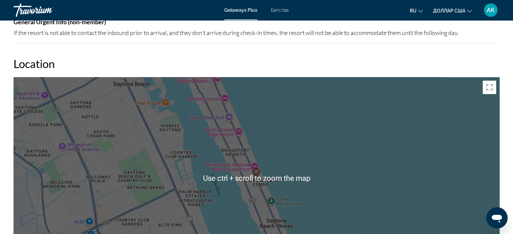
scroll to position [945, 0]
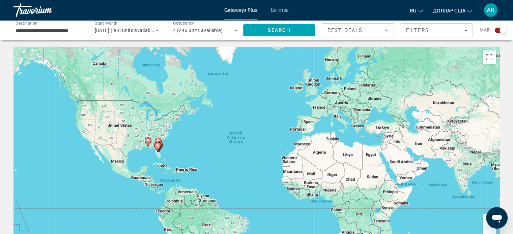
click at [159, 149] on gmp-advanced-marker "Основное содержание" at bounding box center [157, 147] width 7 height 10
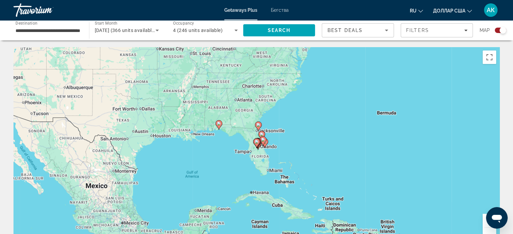
click at [259, 140] on icon "Основное содержание" at bounding box center [256, 143] width 6 height 9
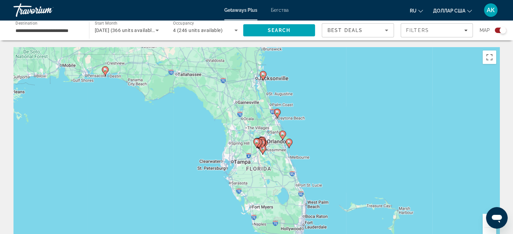
click at [283, 141] on div "To navigate, press the arrow keys. To activate drag with keyboard, press Alt + …" at bounding box center [256, 148] width 486 height 202
click at [289, 141] on image "Основное содержание" at bounding box center [289, 142] width 4 height 4
type input "**********"
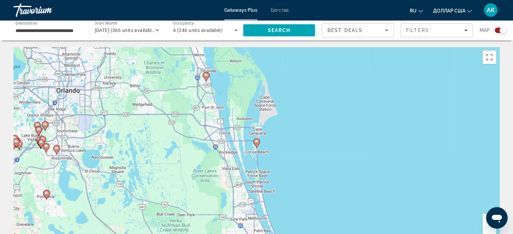
click at [206, 77] on image "Основное содержание" at bounding box center [206, 76] width 4 height 4
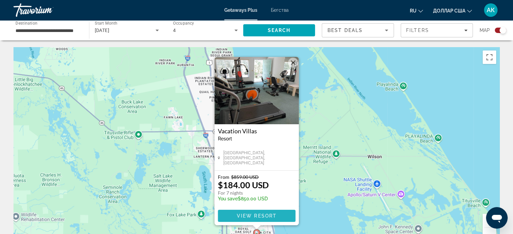
click at [246, 217] on span "View Resort" at bounding box center [256, 215] width 40 height 5
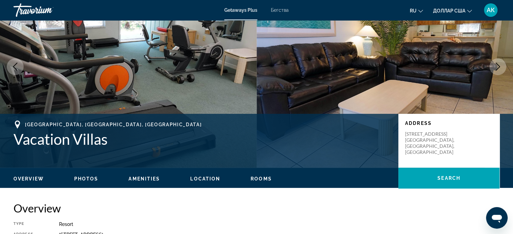
scroll to position [55, 0]
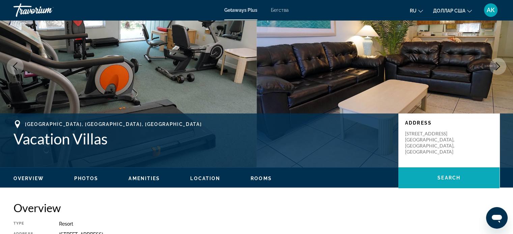
click at [431, 176] on span "Основное содержание" at bounding box center [448, 178] width 101 height 16
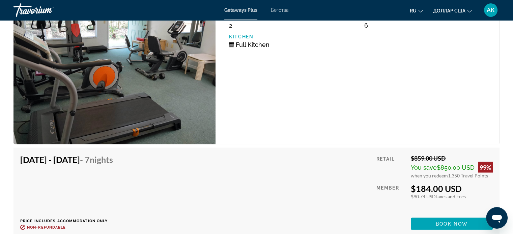
scroll to position [1194, 0]
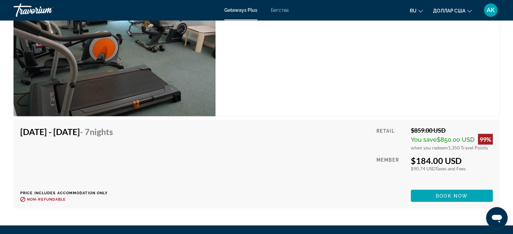
click at [105, 143] on div "[DATE] - [DATE] - 7 Nights Price includes accommodation only Refundable until :…" at bounding box center [69, 164] width 98 height 76
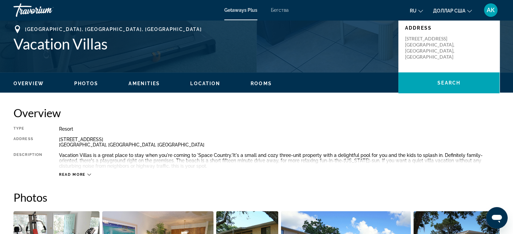
scroll to position [147, 0]
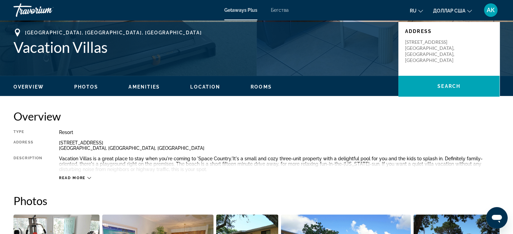
click at [89, 87] on span "Photos" at bounding box center [86, 86] width 24 height 5
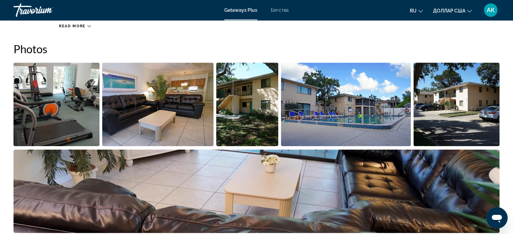
scroll to position [300, 0]
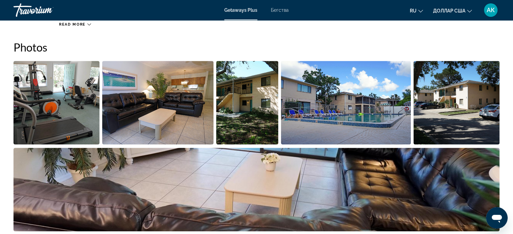
click at [80, 104] on img "Open full-screen image slider" at bounding box center [56, 103] width 86 height 84
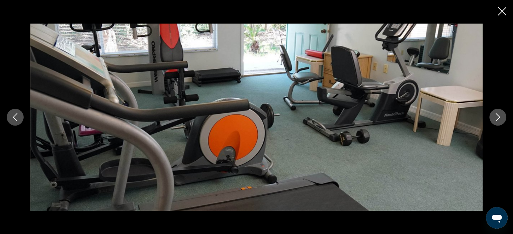
click at [497, 117] on icon "Next image" at bounding box center [498, 117] width 8 height 8
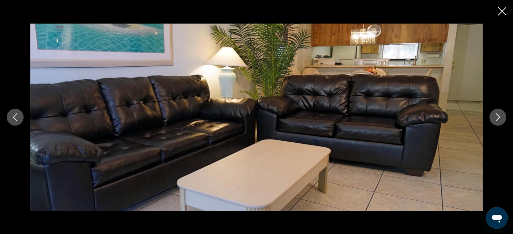
click at [497, 116] on icon "Next image" at bounding box center [498, 117] width 8 height 8
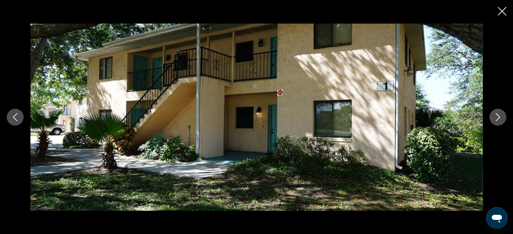
click at [497, 117] on icon "Next image" at bounding box center [498, 117] width 8 height 8
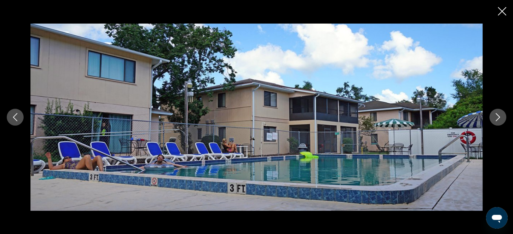
click at [497, 116] on icon "Next image" at bounding box center [498, 117] width 8 height 8
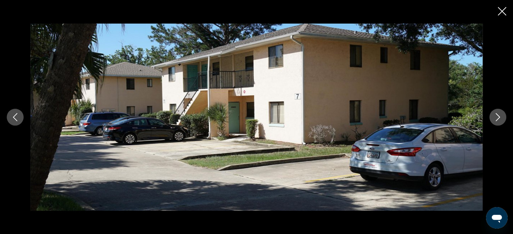
click at [497, 115] on icon "Next image" at bounding box center [498, 117] width 8 height 8
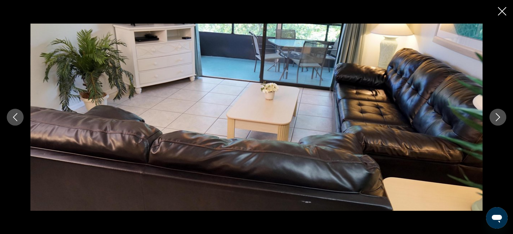
click at [497, 114] on icon "Next image" at bounding box center [498, 117] width 4 height 8
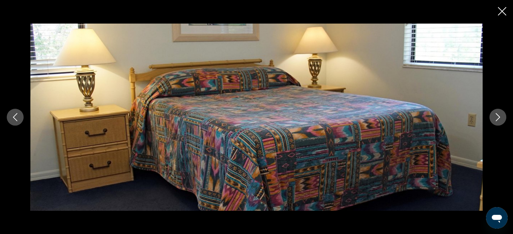
click at [497, 114] on icon "Next image" at bounding box center [498, 117] width 8 height 8
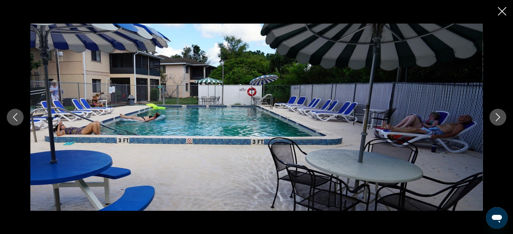
click at [497, 114] on icon "Next image" at bounding box center [498, 117] width 8 height 8
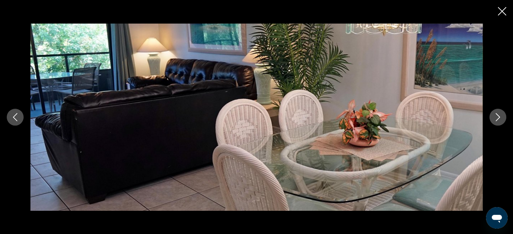
click at [497, 112] on button "Next image" at bounding box center [497, 117] width 17 height 17
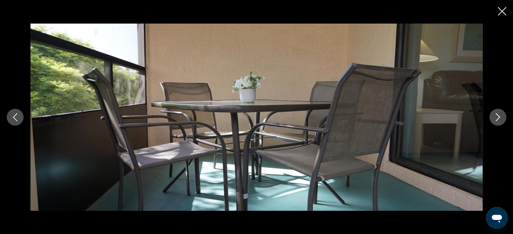
click at [497, 112] on button "Next image" at bounding box center [497, 117] width 17 height 17
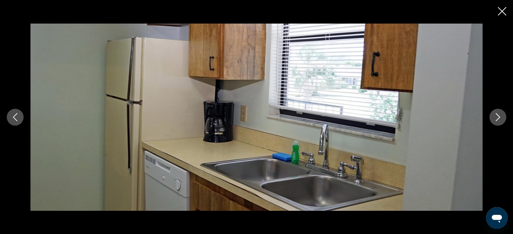
click at [497, 112] on button "Next image" at bounding box center [497, 117] width 17 height 17
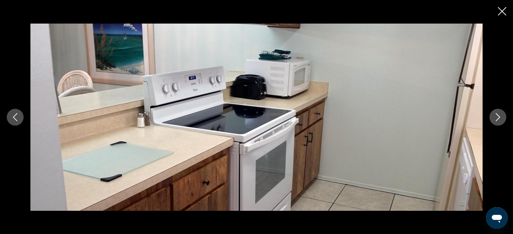
click at [497, 112] on button "Next image" at bounding box center [497, 117] width 17 height 17
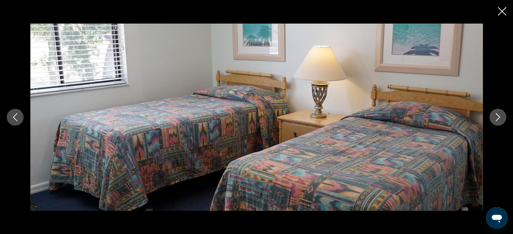
click at [497, 112] on button "Next image" at bounding box center [497, 117] width 17 height 17
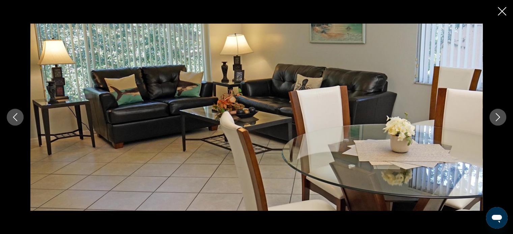
click at [497, 111] on button "Next image" at bounding box center [497, 117] width 17 height 17
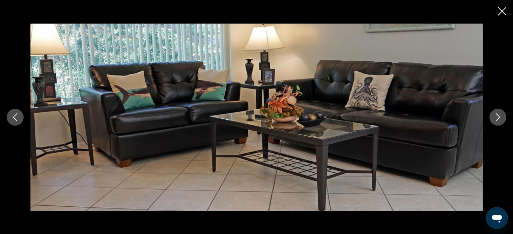
click at [497, 111] on button "Next image" at bounding box center [497, 117] width 17 height 17
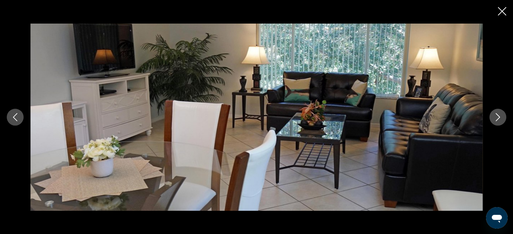
click at [497, 110] on button "Next image" at bounding box center [497, 117] width 17 height 17
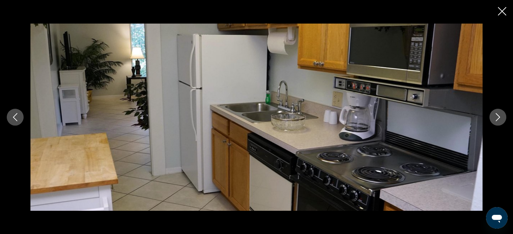
click at [503, 10] on icon "Close slideshow" at bounding box center [502, 11] width 8 height 8
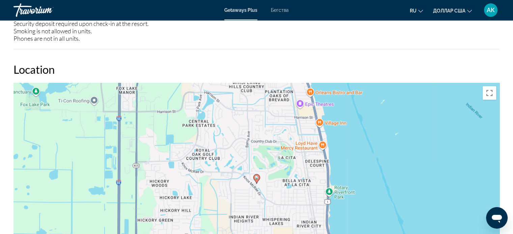
scroll to position [838, 0]
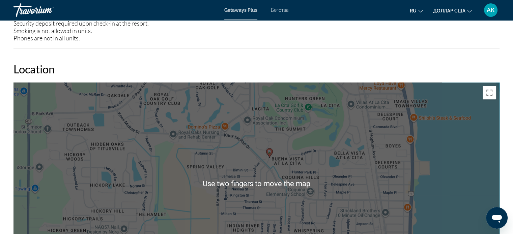
click at [441, 160] on div "To activate drag with keyboard, press Alt + Enter. Once in keyboard drag state,…" at bounding box center [256, 184] width 486 height 202
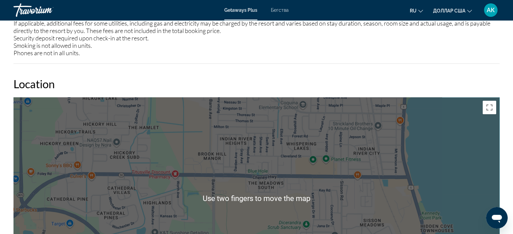
scroll to position [807, 0]
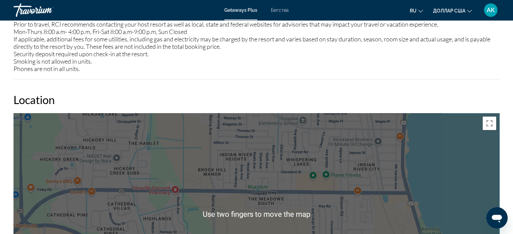
click at [410, 86] on div "Overview Type Resort All-Inclusive No All-Inclusive Address [STREET_ADDRESS] De…" at bounding box center [256, 31] width 493 height 1164
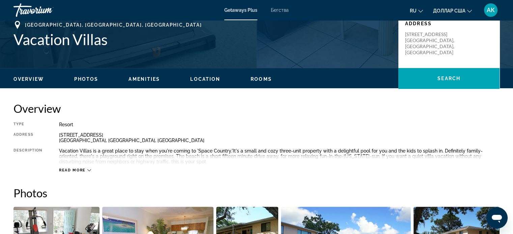
scroll to position [155, 0]
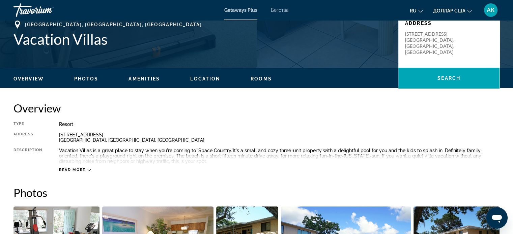
click at [342, 106] on h2 "Overview" at bounding box center [256, 108] width 486 height 13
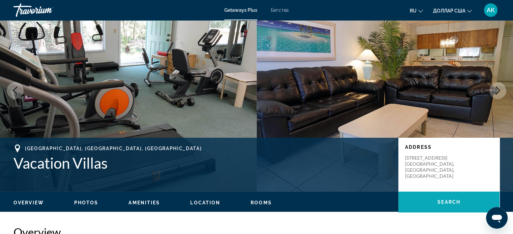
scroll to position [25, 0]
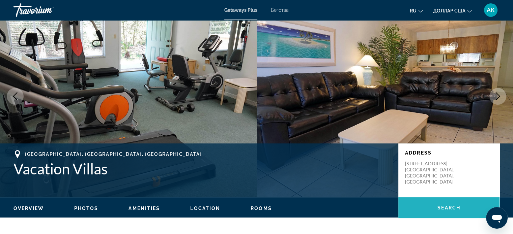
click at [421, 210] on span "Основное содержание" at bounding box center [448, 208] width 101 height 16
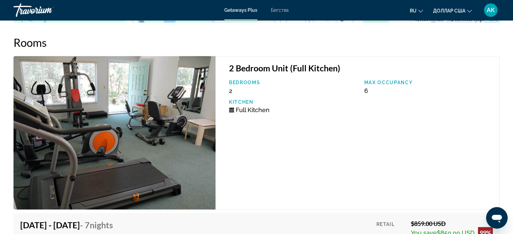
scroll to position [1114, 0]
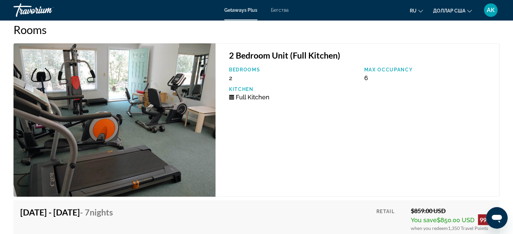
click at [194, 166] on img "Основное содержание" at bounding box center [114, 120] width 202 height 154
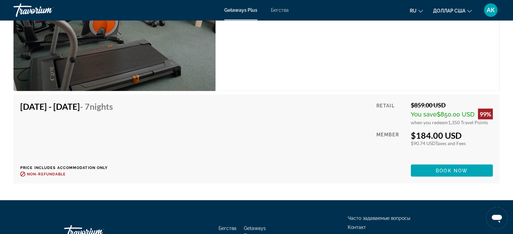
scroll to position [1220, 0]
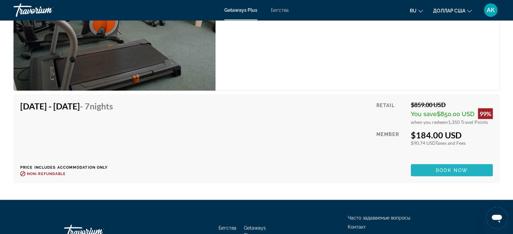
click at [450, 171] on span "Book now" at bounding box center [452, 170] width 32 height 5
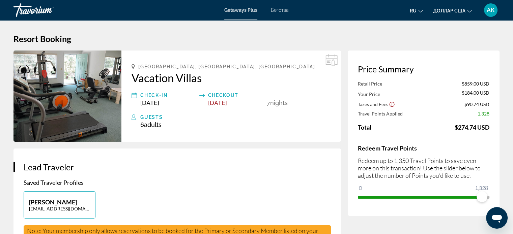
drag, startPoint x: 482, startPoint y: 191, endPoint x: 393, endPoint y: 197, distance: 88.9
click at [393, 197] on span "ngx-slider" at bounding box center [420, 196] width 124 height 11
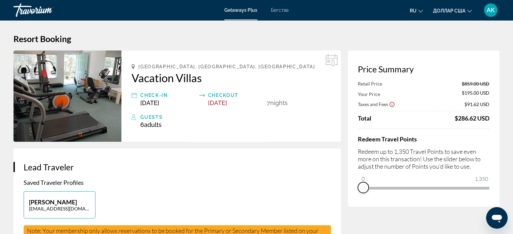
drag, startPoint x: 481, startPoint y: 193, endPoint x: 345, endPoint y: 215, distance: 138.0
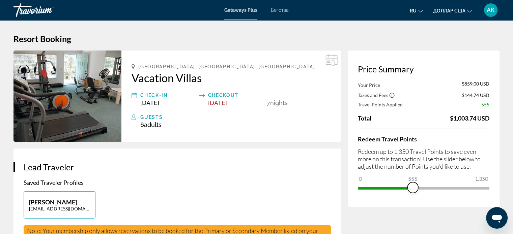
drag, startPoint x: 365, startPoint y: 179, endPoint x: 449, endPoint y: 173, distance: 84.8
click at [449, 173] on div "Redeem Travel Points Redeem up to 1,350 Travel Points to save even more on this…" at bounding box center [424, 161] width 132 height 65
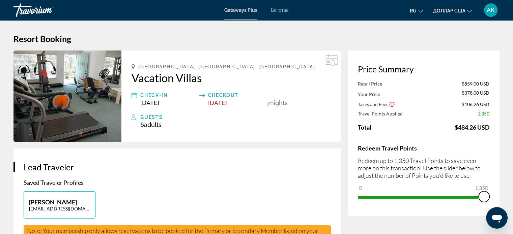
drag, startPoint x: 448, startPoint y: 196, endPoint x: 508, endPoint y: 196, distance: 60.0
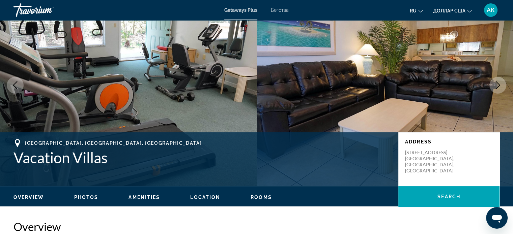
scroll to position [37, 0]
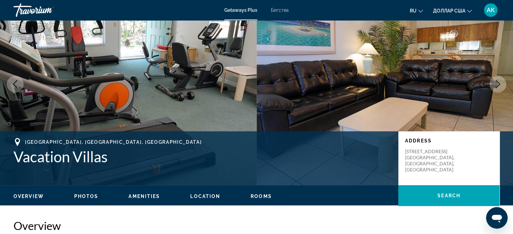
click at [92, 195] on span "Photos" at bounding box center [86, 196] width 24 height 5
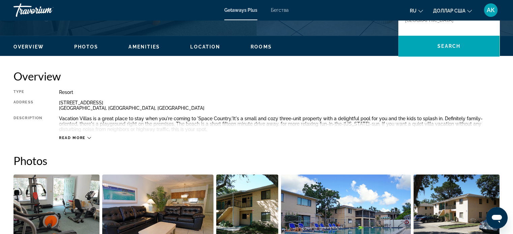
scroll to position [184, 0]
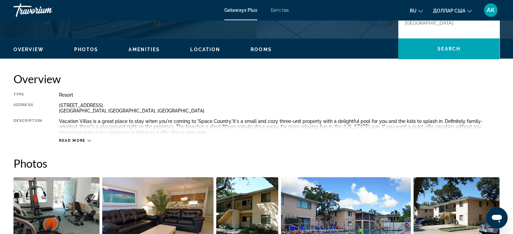
click at [90, 49] on span "Photos" at bounding box center [86, 49] width 24 height 5
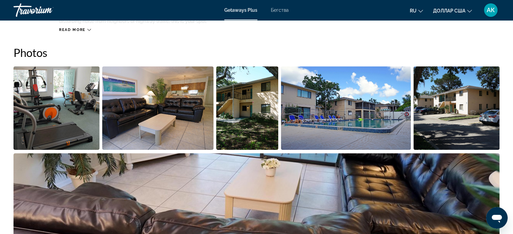
scroll to position [300, 0]
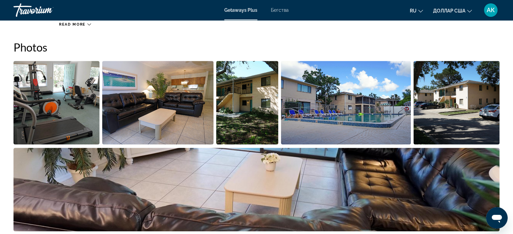
click at [83, 85] on img "Open full-screen image slider" at bounding box center [56, 103] width 86 height 84
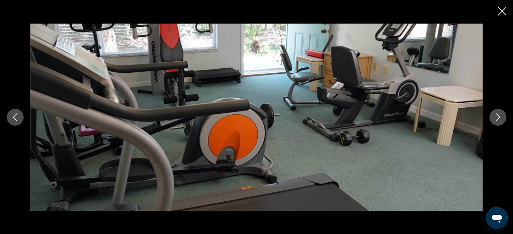
click at [501, 116] on icon "Next image" at bounding box center [498, 117] width 8 height 8
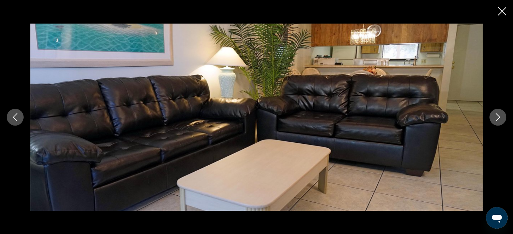
click at [501, 115] on icon "Next image" at bounding box center [498, 117] width 8 height 8
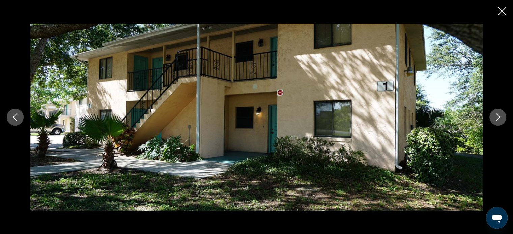
click at [501, 114] on icon "Next image" at bounding box center [498, 117] width 8 height 8
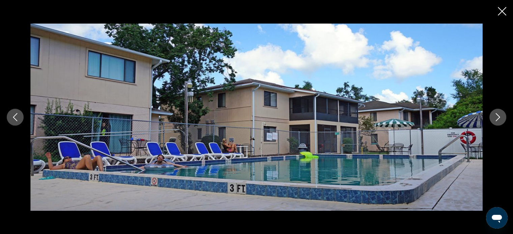
click at [501, 114] on icon "Next image" at bounding box center [498, 117] width 8 height 8
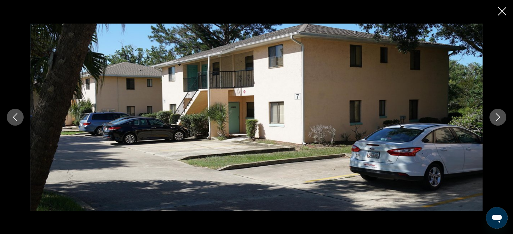
click at [501, 114] on icon "Next image" at bounding box center [498, 117] width 8 height 8
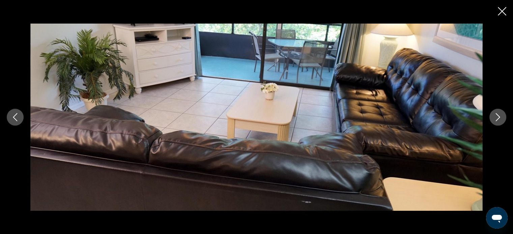
click at [501, 114] on icon "Next image" at bounding box center [498, 117] width 8 height 8
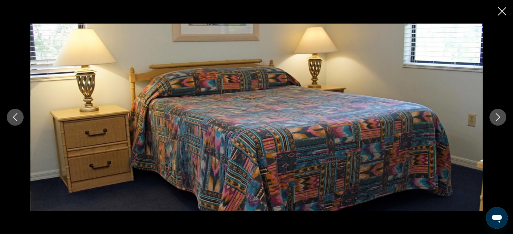
click at [501, 113] on icon "Next image" at bounding box center [498, 117] width 8 height 8
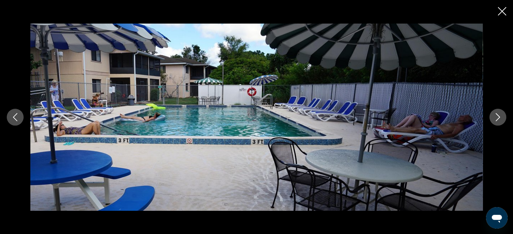
click at [501, 113] on icon "Next image" at bounding box center [498, 117] width 8 height 8
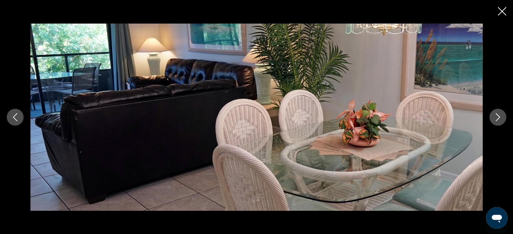
click at [501, 113] on icon "Next image" at bounding box center [498, 117] width 8 height 8
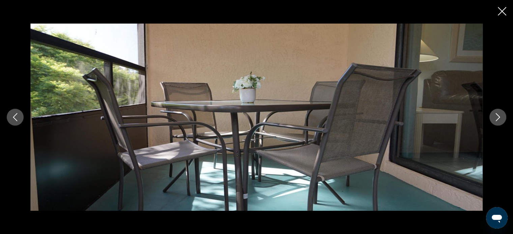
click at [501, 113] on icon "Next image" at bounding box center [498, 117] width 8 height 8
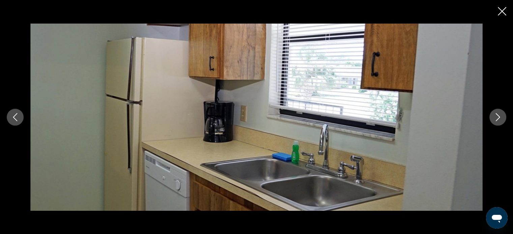
click at [501, 113] on icon "Next image" at bounding box center [498, 117] width 8 height 8
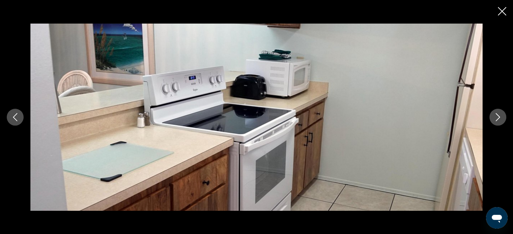
click at [501, 113] on icon "Next image" at bounding box center [498, 117] width 8 height 8
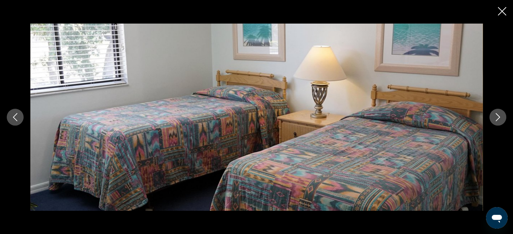
click at [501, 113] on icon "Next image" at bounding box center [498, 117] width 8 height 8
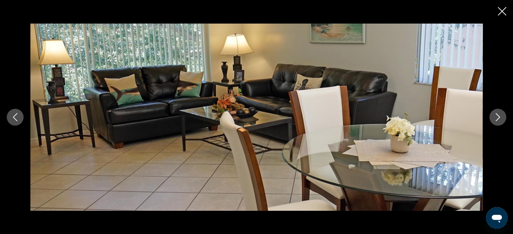
click at [501, 113] on icon "Next image" at bounding box center [498, 117] width 8 height 8
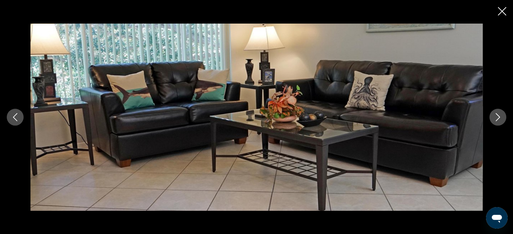
click at [501, 113] on icon "Next image" at bounding box center [498, 117] width 8 height 8
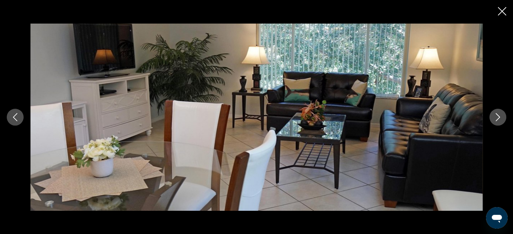
click at [500, 11] on icon "Close slideshow" at bounding box center [502, 11] width 8 height 8
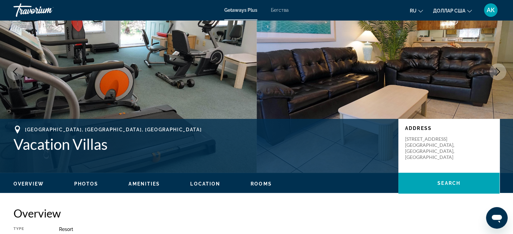
scroll to position [49, 0]
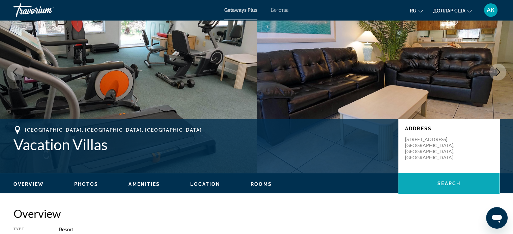
click at [448, 179] on span "Основное содержание" at bounding box center [448, 184] width 101 height 16
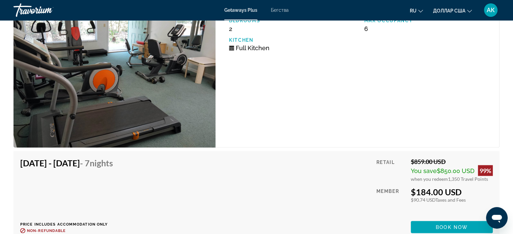
scroll to position [1163, 0]
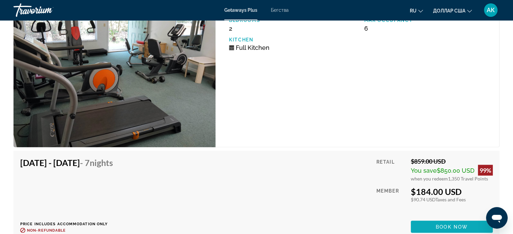
click at [440, 226] on span "Book now" at bounding box center [452, 226] width 32 height 5
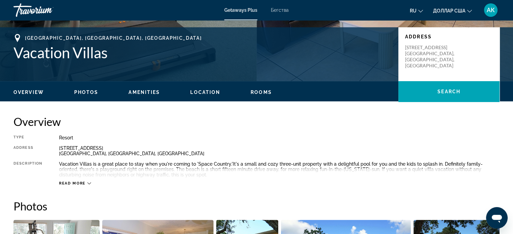
scroll to position [138, 0]
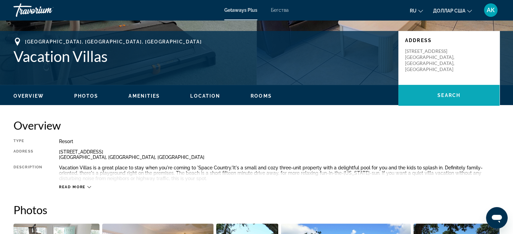
click at [433, 92] on span "Основное содержание" at bounding box center [448, 95] width 101 height 16
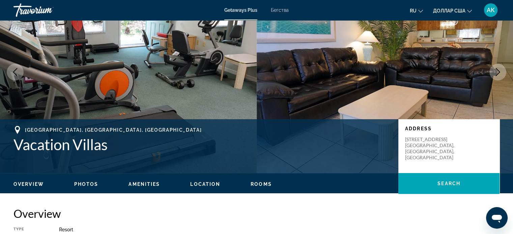
scroll to position [61, 0]
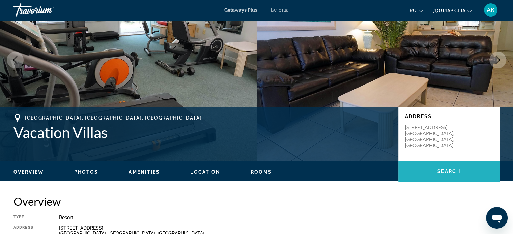
click at [434, 172] on span "Основное содержание" at bounding box center [448, 172] width 101 height 16
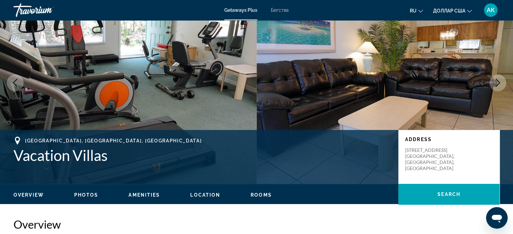
scroll to position [61, 0]
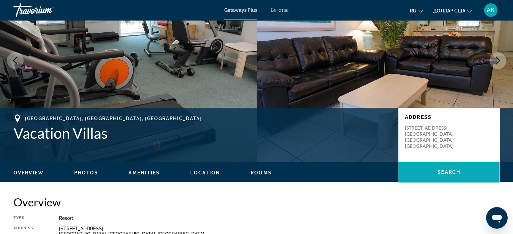
click at [414, 176] on span "Основное содержание" at bounding box center [448, 172] width 101 height 16
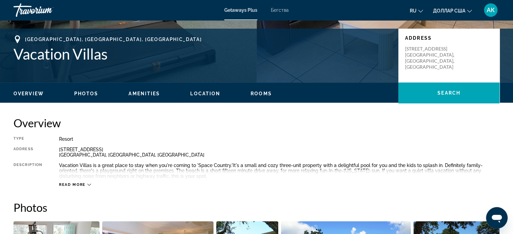
scroll to position [139, 0]
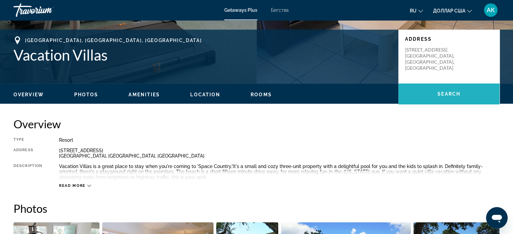
click at [435, 100] on span "Основное содержание" at bounding box center [448, 94] width 101 height 16
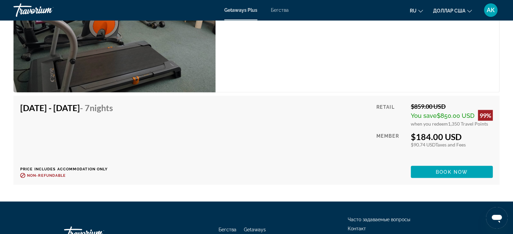
scroll to position [1219, 0]
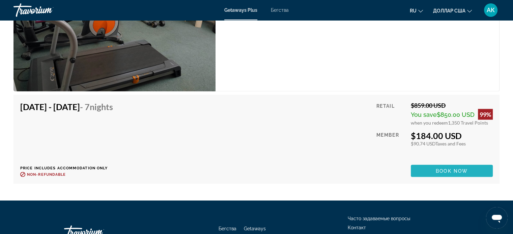
click at [453, 170] on span "Book now" at bounding box center [452, 170] width 32 height 5
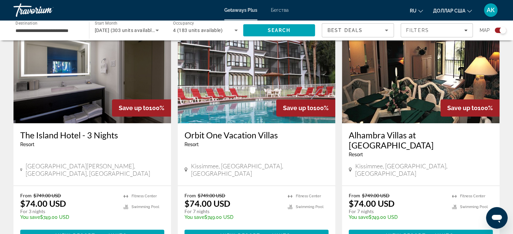
scroll to position [258, 0]
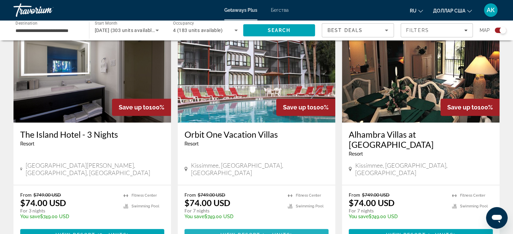
click at [274, 233] on span "11 units" at bounding box center [277, 235] width 26 height 5
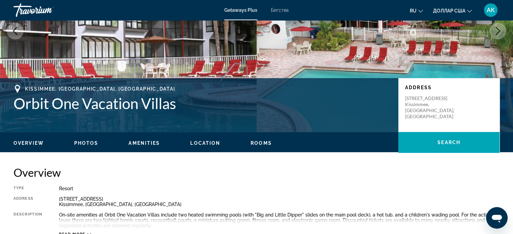
scroll to position [97, 0]
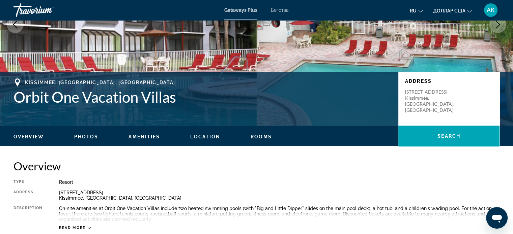
click at [212, 133] on ul "Overview Photos Amenities Location Rooms Search" at bounding box center [256, 136] width 486 height 7
click at [207, 136] on span "Location" at bounding box center [205, 136] width 30 height 5
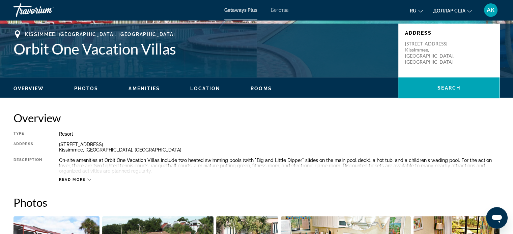
scroll to position [143, 0]
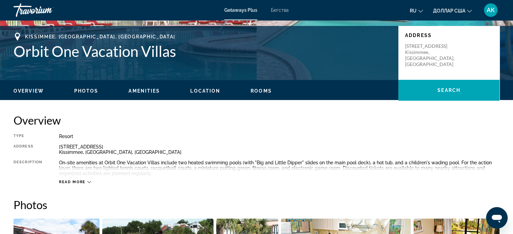
click at [211, 88] on span "Location" at bounding box center [205, 90] width 30 height 5
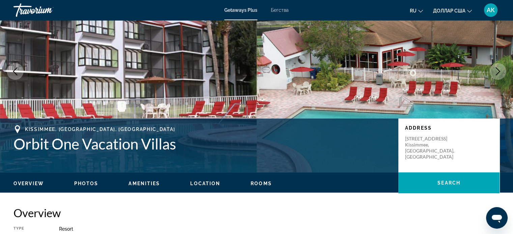
scroll to position [50, 0]
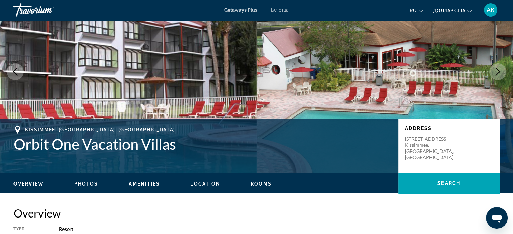
click at [89, 185] on span "Photos" at bounding box center [86, 183] width 24 height 5
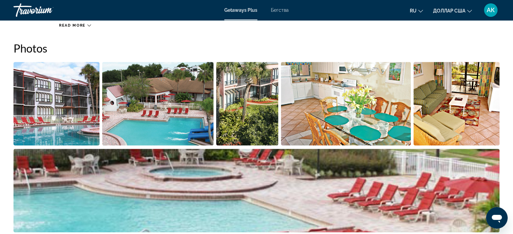
scroll to position [300, 0]
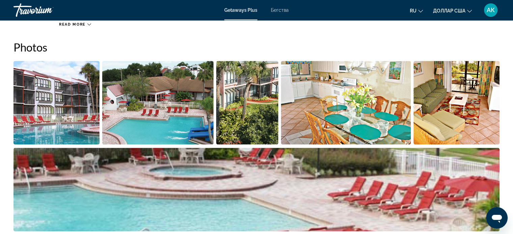
click at [57, 122] on img "Open full-screen image slider" at bounding box center [56, 103] width 86 height 84
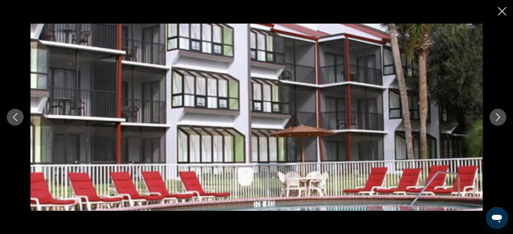
click at [494, 125] on button "Next image" at bounding box center [497, 117] width 17 height 17
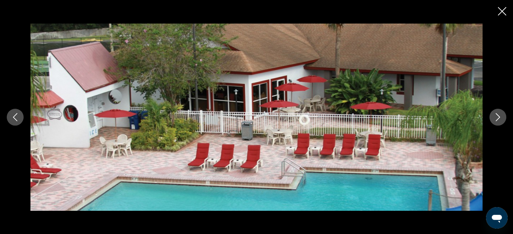
click at [494, 125] on button "Next image" at bounding box center [497, 117] width 17 height 17
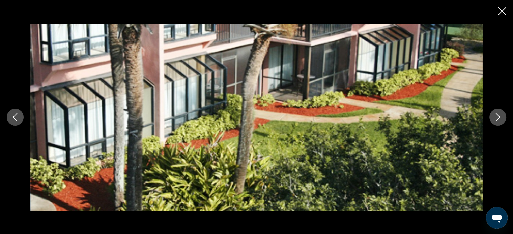
click at [494, 125] on button "Next image" at bounding box center [497, 117] width 17 height 17
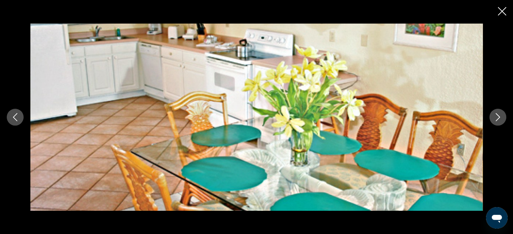
click at [494, 125] on button "Next image" at bounding box center [497, 117] width 17 height 17
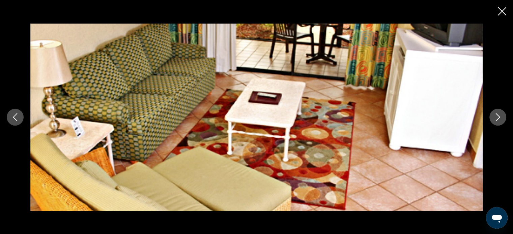
click at [494, 125] on button "Next image" at bounding box center [497, 117] width 17 height 17
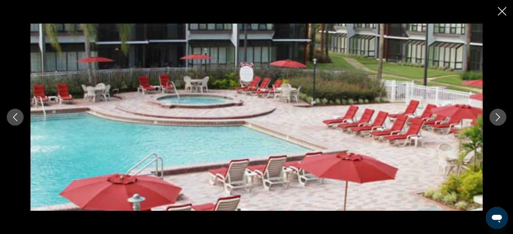
click at [494, 125] on button "Next image" at bounding box center [497, 117] width 17 height 17
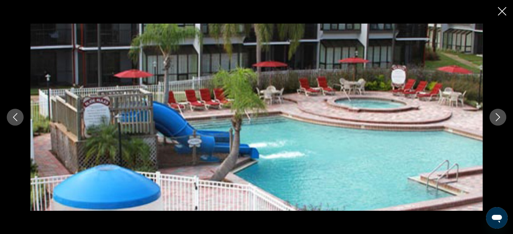
click at [494, 125] on button "Next image" at bounding box center [497, 117] width 17 height 17
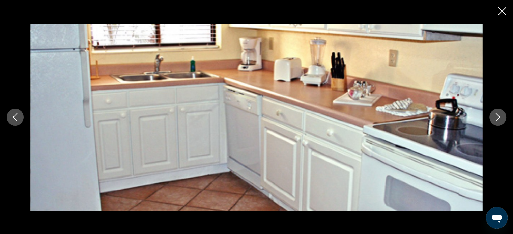
click at [500, 11] on icon "Close slideshow" at bounding box center [502, 11] width 8 height 8
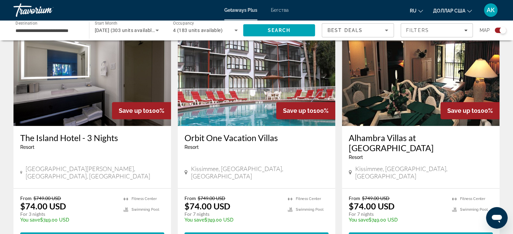
scroll to position [256, 0]
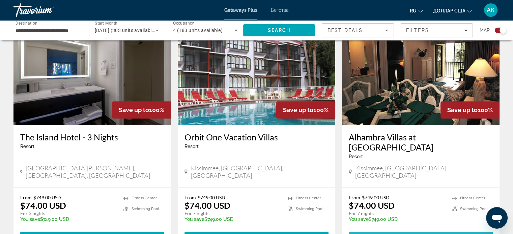
click at [400, 234] on span "View Resort" at bounding box center [406, 237] width 40 height 5
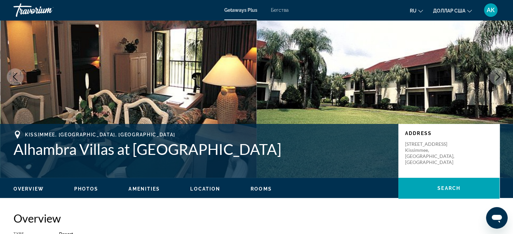
scroll to position [45, 0]
click at [78, 189] on span "Photos" at bounding box center [86, 189] width 24 height 5
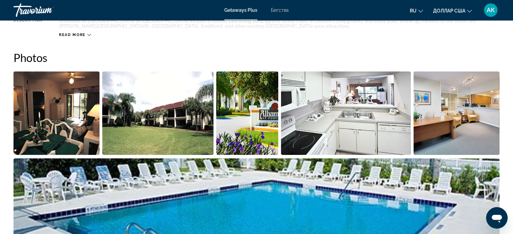
scroll to position [295, 0]
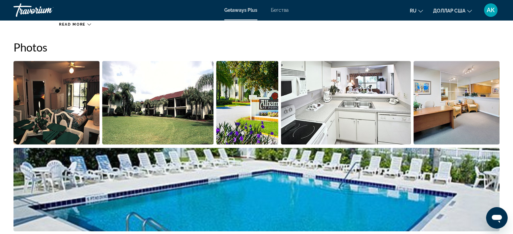
click at [88, 118] on img "Open full-screen image slider" at bounding box center [56, 103] width 86 height 84
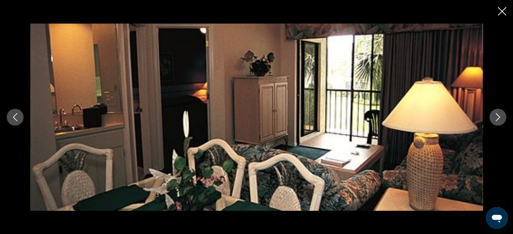
click at [494, 121] on button "Next image" at bounding box center [497, 117] width 17 height 17
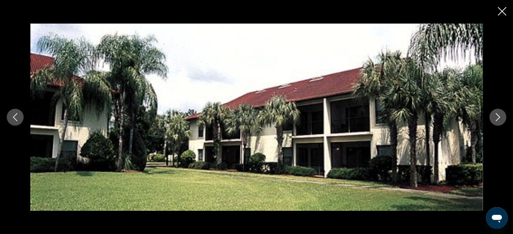
click at [493, 121] on button "Next image" at bounding box center [497, 117] width 17 height 17
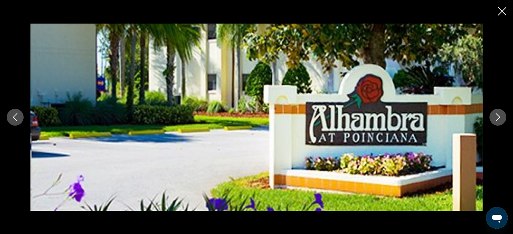
click at [493, 121] on button "Next image" at bounding box center [497, 117] width 17 height 17
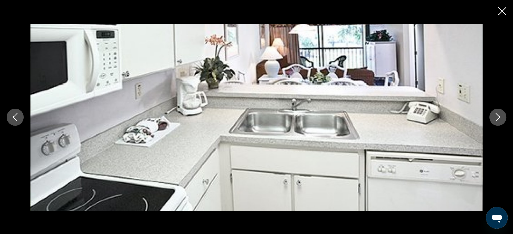
click at [493, 121] on button "Next image" at bounding box center [497, 117] width 17 height 17
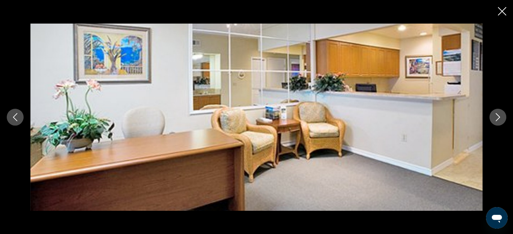
click at [493, 121] on button "Next image" at bounding box center [497, 117] width 17 height 17
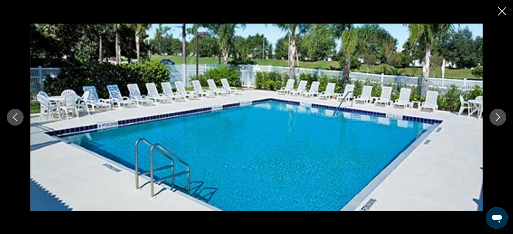
click at [493, 121] on button "Next image" at bounding box center [497, 117] width 17 height 17
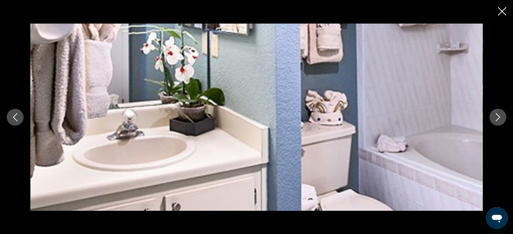
click at [494, 120] on icon "Next image" at bounding box center [498, 117] width 8 height 8
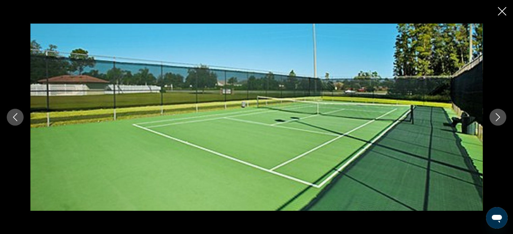
click at [495, 118] on icon "Next image" at bounding box center [498, 117] width 8 height 8
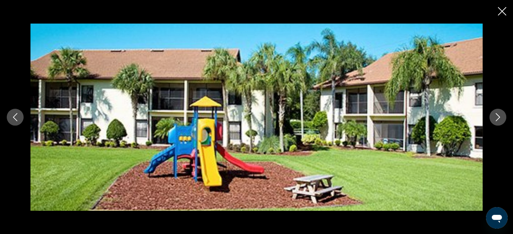
click at [495, 118] on icon "Next image" at bounding box center [498, 117] width 8 height 8
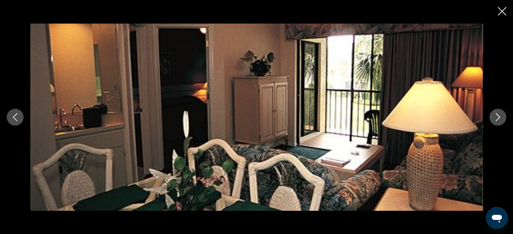
click at [495, 118] on icon "Next image" at bounding box center [498, 117] width 8 height 8
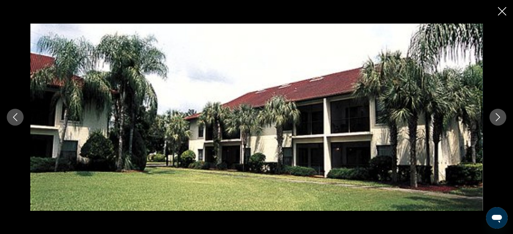
click at [503, 15] on icon "Close slideshow" at bounding box center [502, 11] width 8 height 8
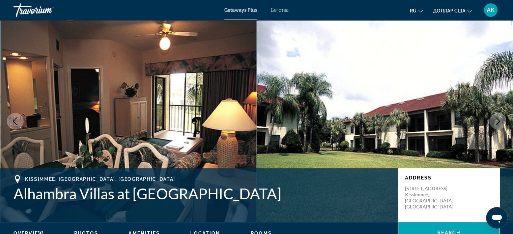
scroll to position [1, 0]
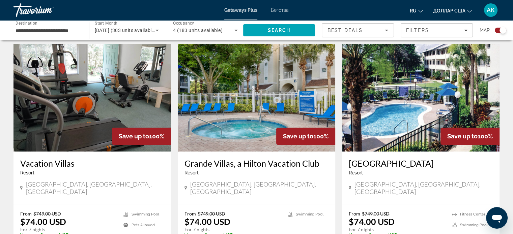
scroll to position [488, 0]
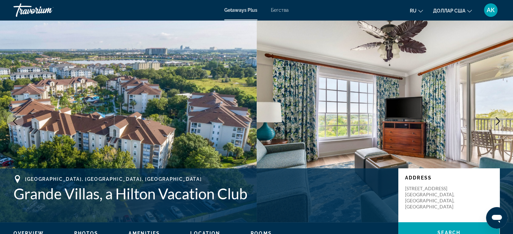
click at [243, 220] on div "[GEOGRAPHIC_DATA], [GEOGRAPHIC_DATA], [GEOGRAPHIC_DATA] [GEOGRAPHIC_DATA], a Hi…" at bounding box center [256, 196] width 513 height 54
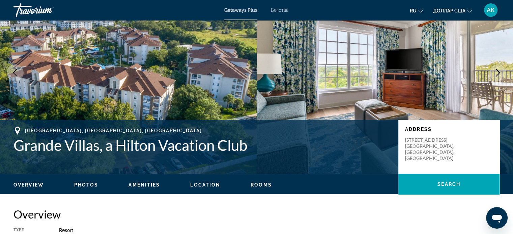
scroll to position [48, 0]
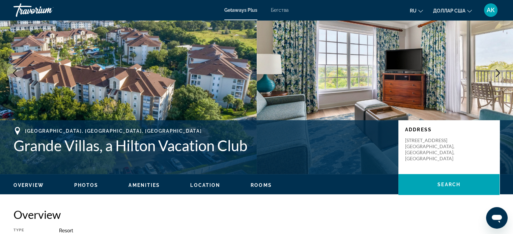
click at [102, 194] on div "Overview Photos Amenities Location Rooms Search" at bounding box center [256, 184] width 513 height 21
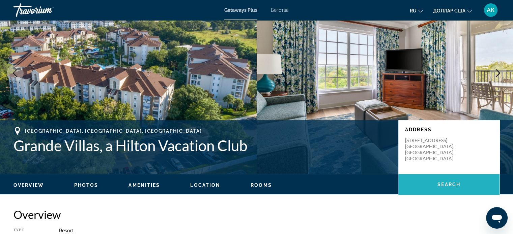
click at [426, 184] on span "Основное содержание" at bounding box center [448, 185] width 101 height 16
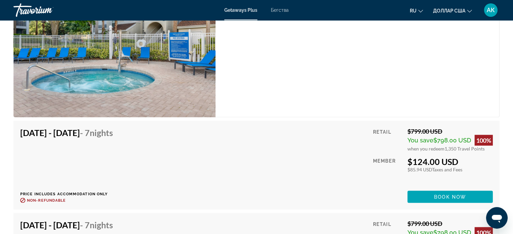
scroll to position [1184, 0]
click at [439, 194] on span "Book now" at bounding box center [450, 196] width 32 height 5
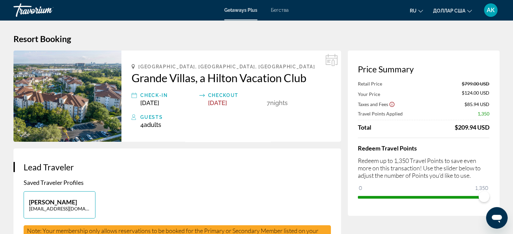
click at [149, 98] on div "Check-In" at bounding box center [167, 95] width 55 height 8
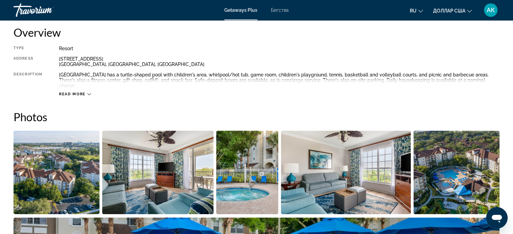
scroll to position [232, 0]
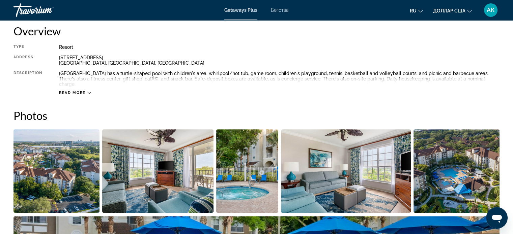
click at [81, 162] on img "Open full-screen image slider" at bounding box center [56, 172] width 86 height 84
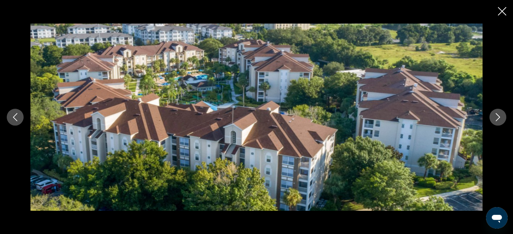
click at [495, 118] on icon "Next image" at bounding box center [498, 117] width 8 height 8
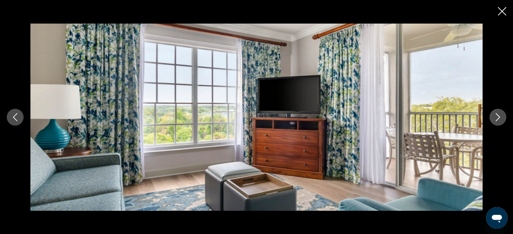
click at [495, 118] on icon "Next image" at bounding box center [498, 117] width 8 height 8
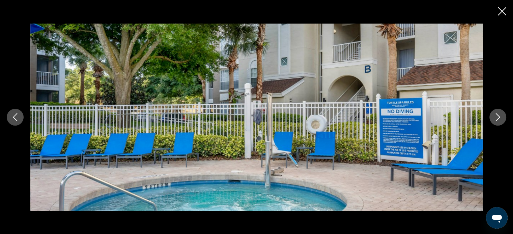
click at [495, 118] on icon "Next image" at bounding box center [498, 117] width 8 height 8
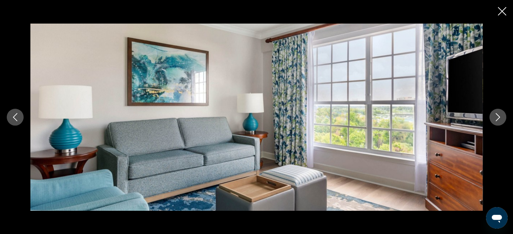
click at [495, 118] on icon "Next image" at bounding box center [498, 117] width 8 height 8
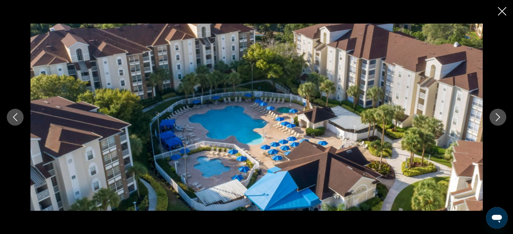
click at [495, 118] on icon "Next image" at bounding box center [498, 117] width 8 height 8
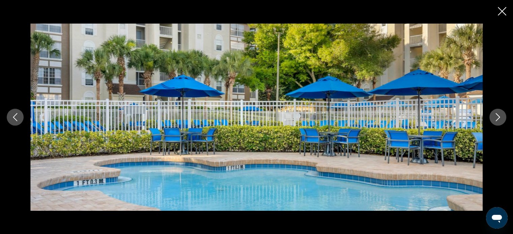
click at [496, 120] on icon "Next image" at bounding box center [498, 117] width 8 height 8
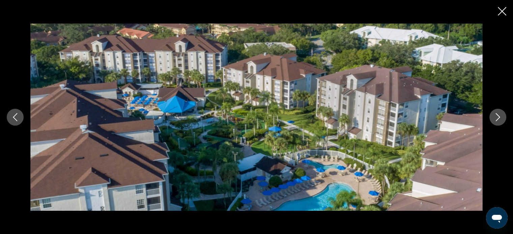
click at [496, 120] on icon "Next image" at bounding box center [498, 117] width 8 height 8
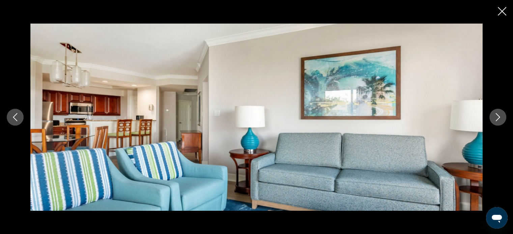
click at [496, 120] on icon "Next image" at bounding box center [498, 117] width 8 height 8
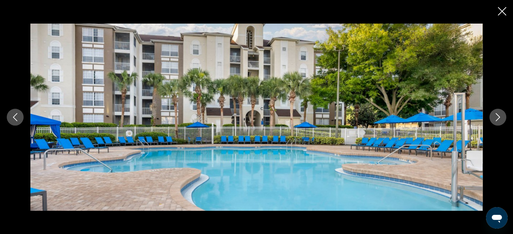
click at [496, 120] on icon "Next image" at bounding box center [498, 117] width 8 height 8
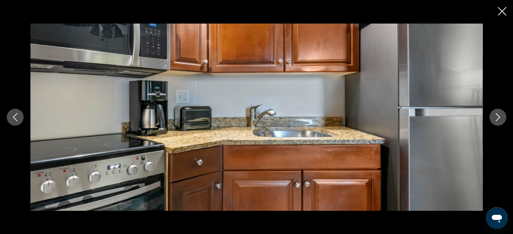
click at [496, 120] on icon "Next image" at bounding box center [498, 117] width 8 height 8
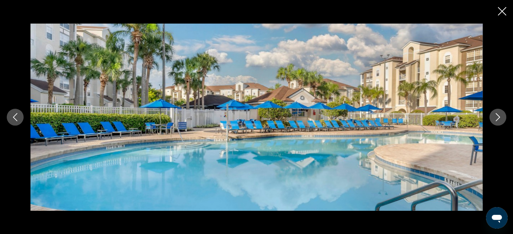
click at [496, 120] on icon "Next image" at bounding box center [498, 117] width 8 height 8
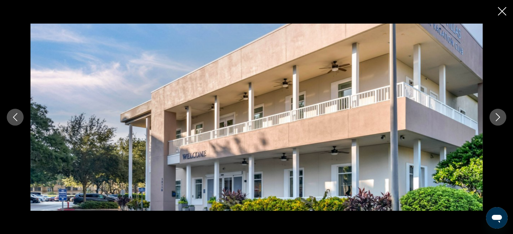
click at [496, 120] on icon "Next image" at bounding box center [498, 117] width 8 height 8
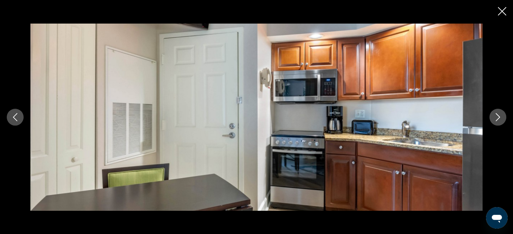
click at [496, 119] on icon "Next image" at bounding box center [498, 117] width 8 height 8
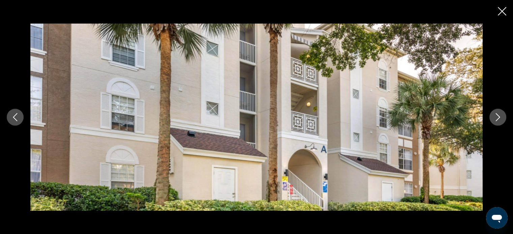
click at [496, 119] on icon "Next image" at bounding box center [498, 117] width 8 height 8
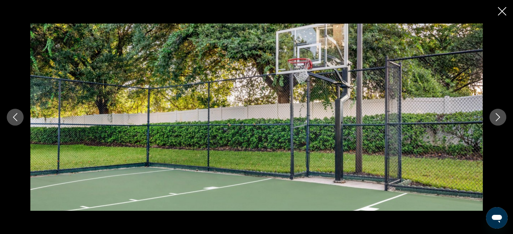
click at [496, 119] on icon "Next image" at bounding box center [498, 117] width 8 height 8
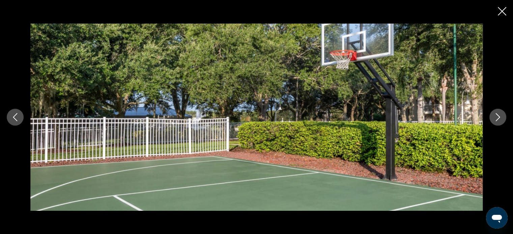
click at [496, 119] on icon "Next image" at bounding box center [498, 117] width 8 height 8
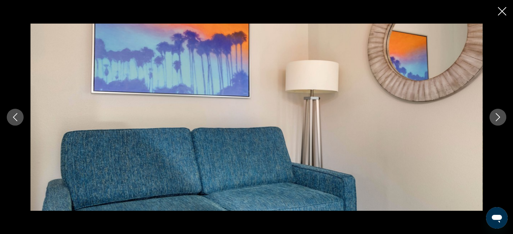
click at [496, 119] on icon "Next image" at bounding box center [498, 117] width 8 height 8
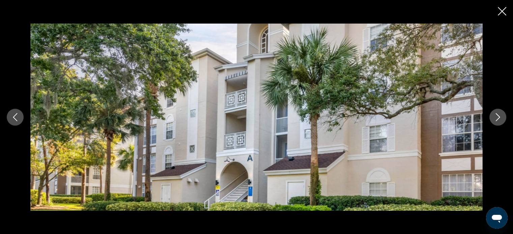
click at [496, 119] on icon "Next image" at bounding box center [498, 117] width 8 height 8
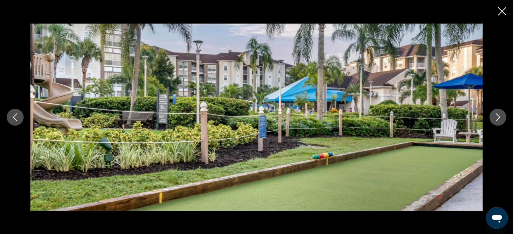
click at [496, 119] on icon "Next image" at bounding box center [498, 117] width 8 height 8
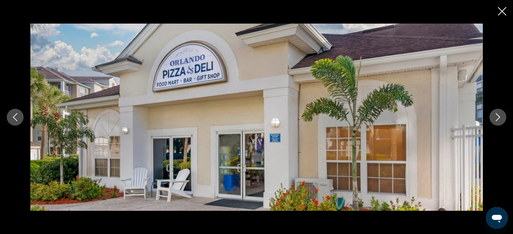
click at [496, 119] on icon "Next image" at bounding box center [498, 117] width 8 height 8
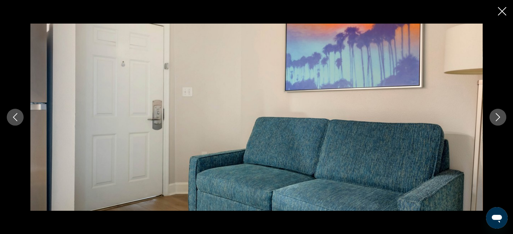
click at [496, 119] on icon "Next image" at bounding box center [498, 117] width 8 height 8
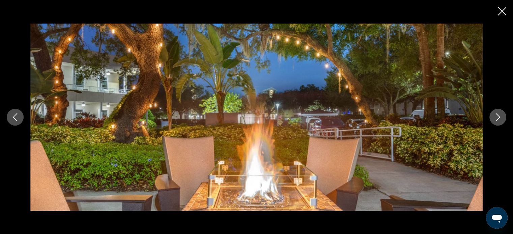
click at [496, 119] on icon "Next image" at bounding box center [498, 117] width 8 height 8
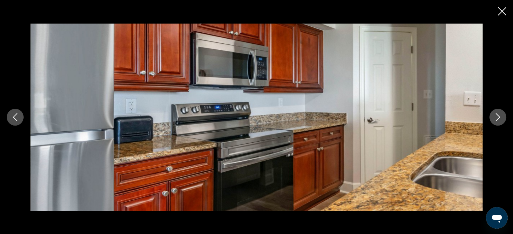
click at [16, 119] on icon "Previous image" at bounding box center [15, 117] width 8 height 8
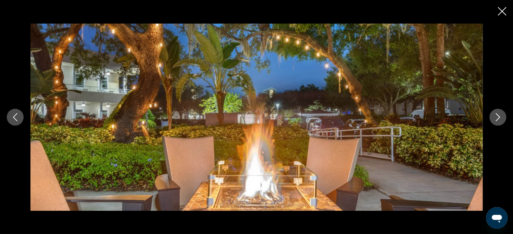
click at [495, 117] on icon "Next image" at bounding box center [498, 117] width 8 height 8
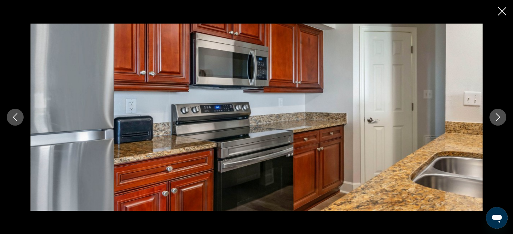
click at [500, 11] on icon "Close slideshow" at bounding box center [502, 11] width 8 height 8
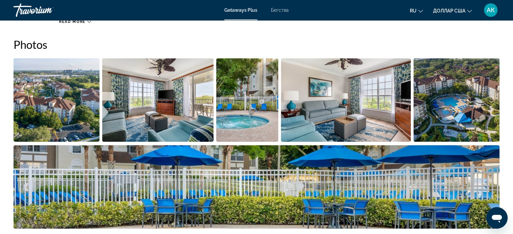
scroll to position [304, 0]
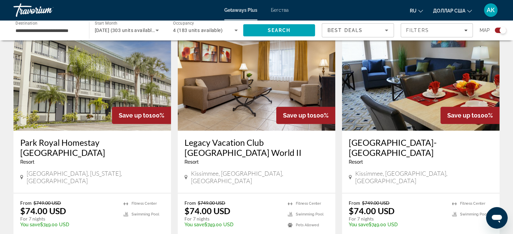
scroll to position [739, 0]
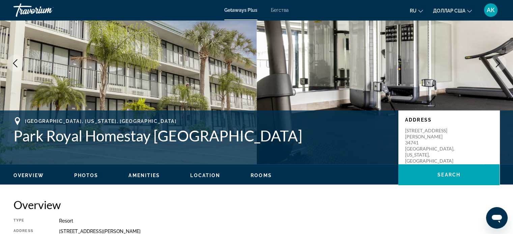
scroll to position [58, 0]
click at [208, 176] on span "Location" at bounding box center [205, 175] width 30 height 5
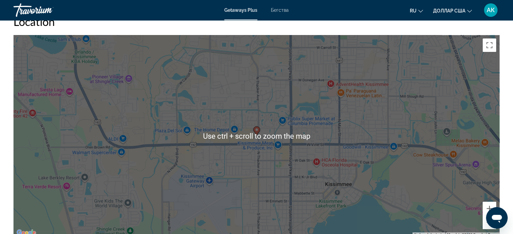
scroll to position [816, 0]
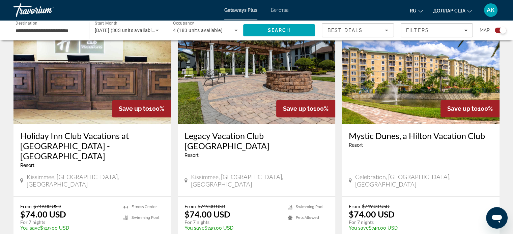
scroll to position [988, 0]
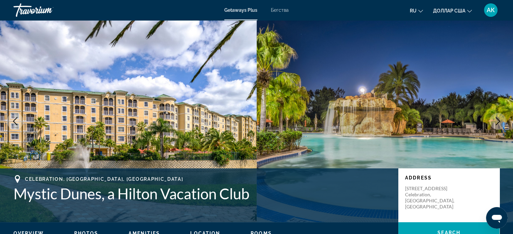
scroll to position [15, 0]
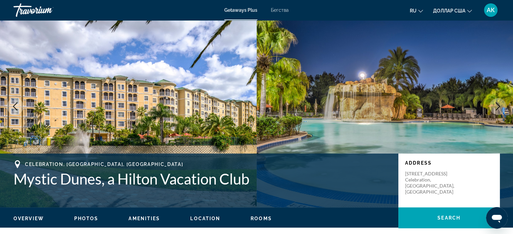
click at [90, 216] on button "Photos" at bounding box center [86, 219] width 24 height 6
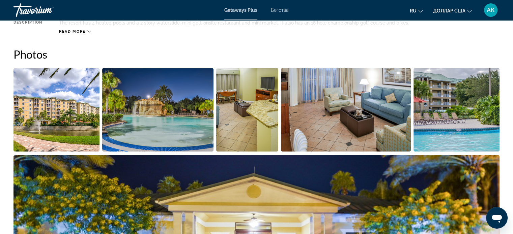
scroll to position [290, 0]
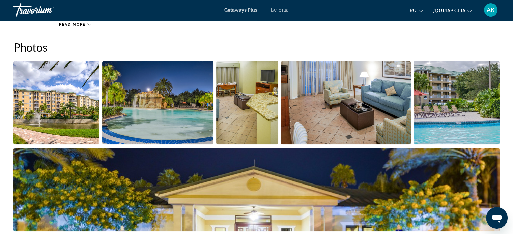
click at [68, 124] on img "Open full-screen image slider" at bounding box center [56, 103] width 86 height 84
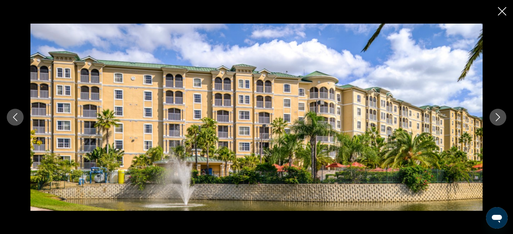
click at [494, 118] on icon "Next image" at bounding box center [498, 117] width 8 height 8
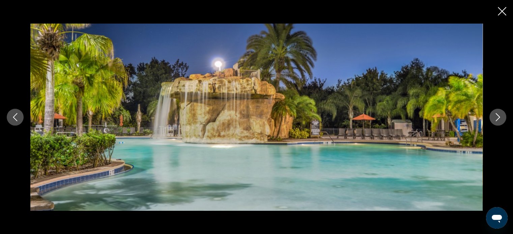
click at [494, 118] on icon "Next image" at bounding box center [498, 117] width 8 height 8
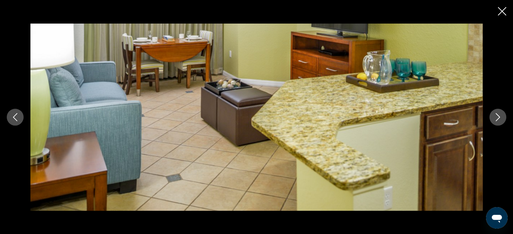
click at [494, 116] on icon "Next image" at bounding box center [498, 117] width 8 height 8
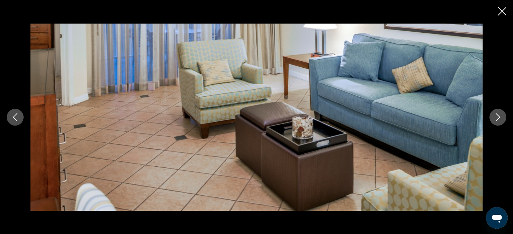
click at [494, 115] on icon "Next image" at bounding box center [498, 117] width 8 height 8
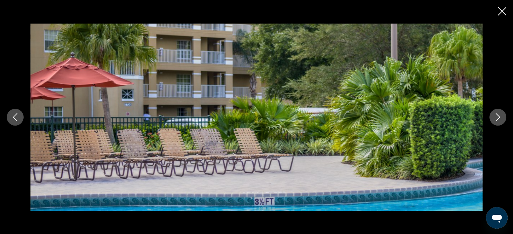
click at [494, 114] on icon "Next image" at bounding box center [498, 117] width 8 height 8
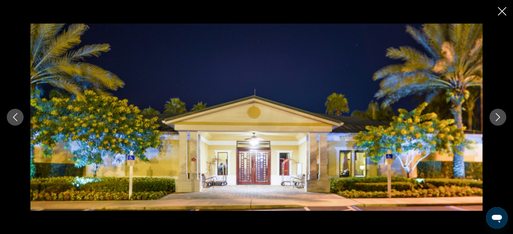
click at [494, 114] on icon "Next image" at bounding box center [498, 117] width 8 height 8
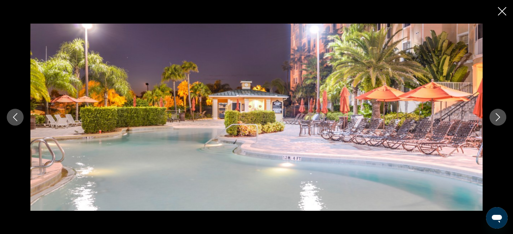
click at [494, 113] on button "Next image" at bounding box center [497, 117] width 17 height 17
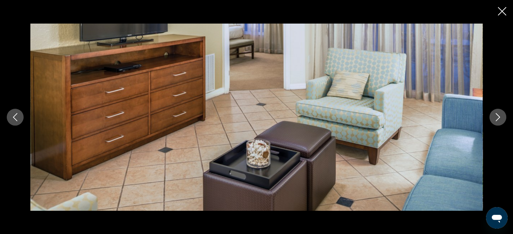
click at [494, 112] on button "Next image" at bounding box center [497, 117] width 17 height 17
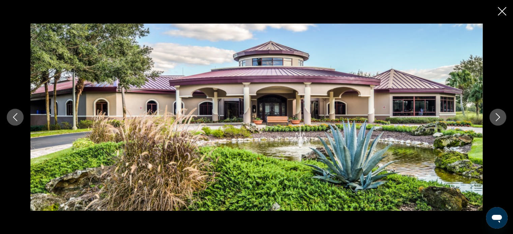
click at [494, 112] on button "Next image" at bounding box center [497, 117] width 17 height 17
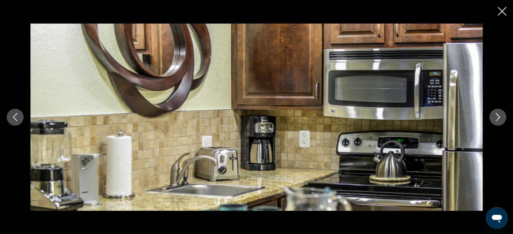
click at [494, 112] on button "Next image" at bounding box center [497, 117] width 17 height 17
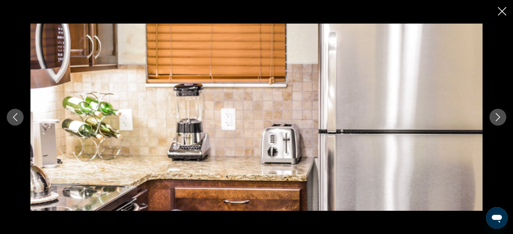
click at [494, 110] on button "Next image" at bounding box center [497, 117] width 17 height 17
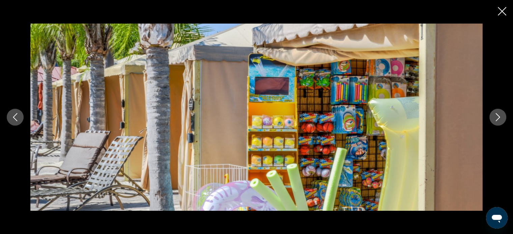
click at [494, 110] on button "Next image" at bounding box center [497, 117] width 17 height 17
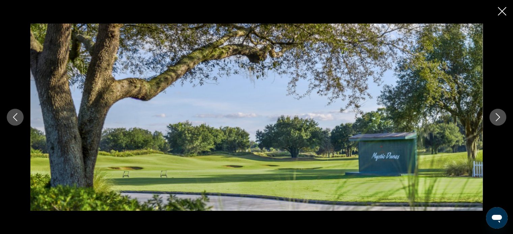
click at [494, 110] on button "Next image" at bounding box center [497, 117] width 17 height 17
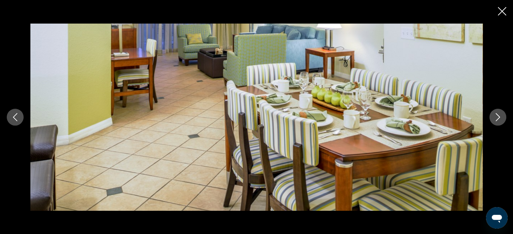
click at [494, 110] on button "Next image" at bounding box center [497, 117] width 17 height 17
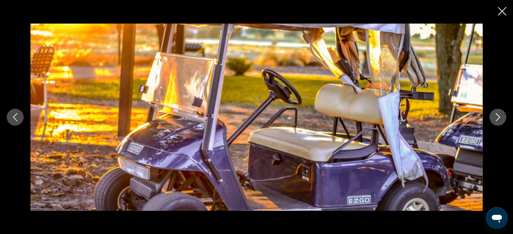
click at [494, 110] on button "Next image" at bounding box center [497, 117] width 17 height 17
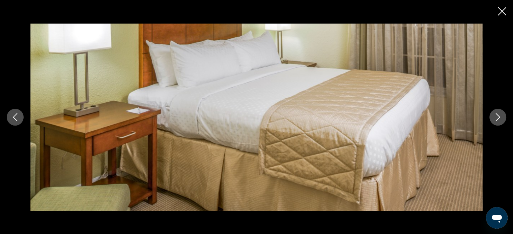
click at [494, 110] on button "Next image" at bounding box center [497, 117] width 17 height 17
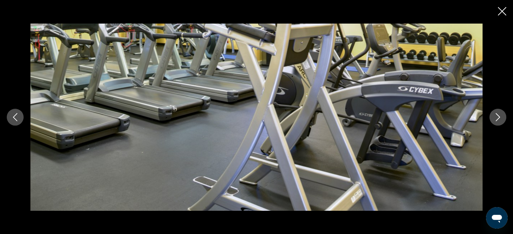
click at [494, 110] on button "Next image" at bounding box center [497, 117] width 17 height 17
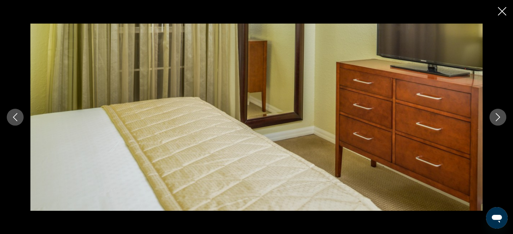
click at [494, 110] on button "Next image" at bounding box center [497, 117] width 17 height 17
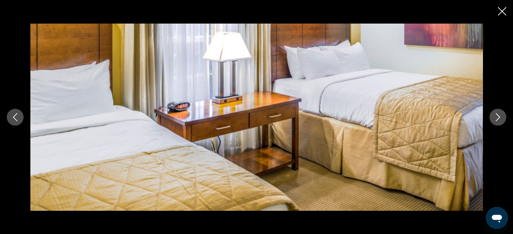
click at [494, 110] on button "Next image" at bounding box center [497, 117] width 17 height 17
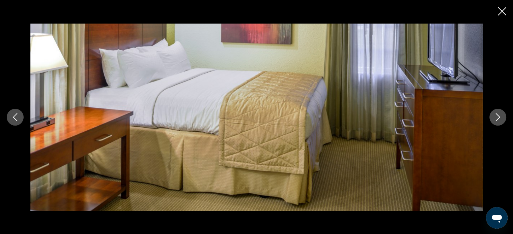
click at [494, 110] on button "Next image" at bounding box center [497, 117] width 17 height 17
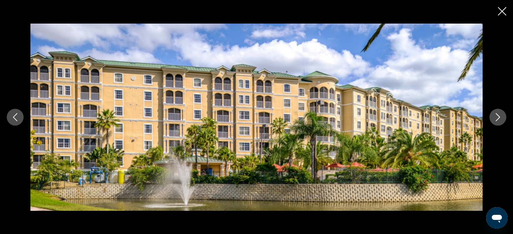
click at [500, 11] on icon "Close slideshow" at bounding box center [502, 11] width 8 height 8
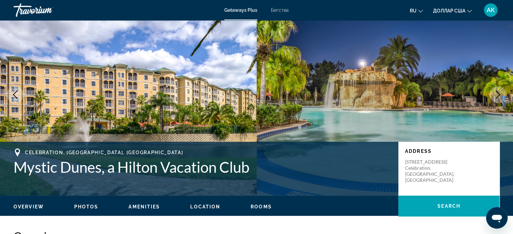
scroll to position [26, 0]
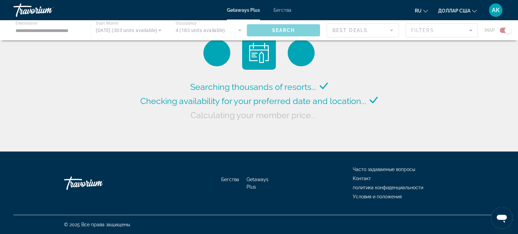
click at [87, 31] on div "Основное содержание" at bounding box center [259, 30] width 518 height 20
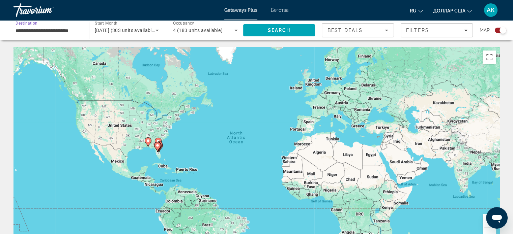
click at [78, 29] on input "**********" at bounding box center [48, 31] width 65 height 8
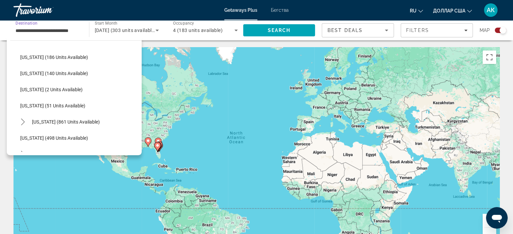
scroll to position [293, 0]
click at [46, 121] on span "[US_STATE] (861 units available)" at bounding box center [66, 121] width 68 height 5
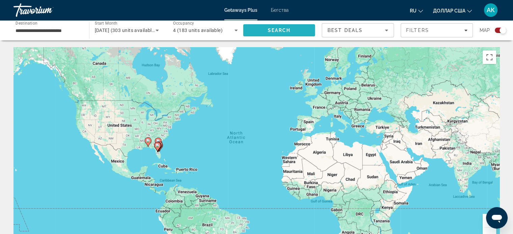
click at [253, 32] on span "Search" at bounding box center [279, 30] width 72 height 16
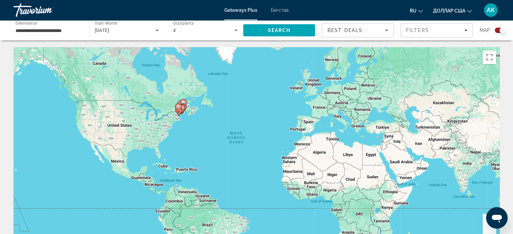
click at [179, 111] on icon "Основное содержание" at bounding box center [178, 108] width 7 height 9
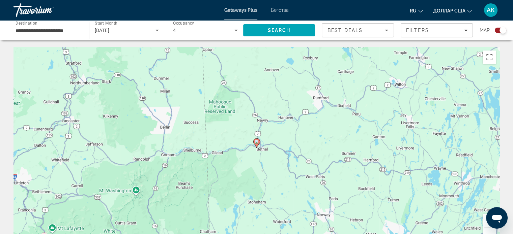
click at [485, 224] on button "Zoom in" at bounding box center [489, 220] width 13 height 13
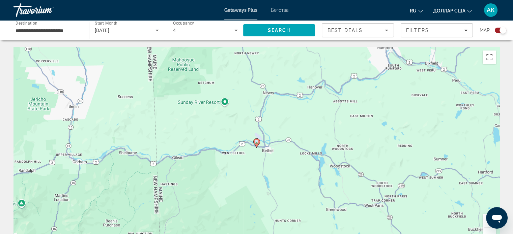
click at [485, 224] on button "Zoom in" at bounding box center [489, 220] width 13 height 13
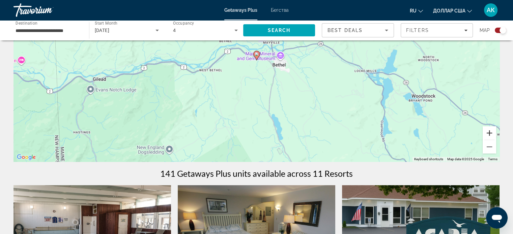
scroll to position [88, 0]
click at [482, 153] on div "To activate drag with keyboard, press Alt + Enter. Once in keyboard drag state,…" at bounding box center [256, 61] width 486 height 202
click at [491, 145] on button "Zoom out" at bounding box center [489, 146] width 13 height 13
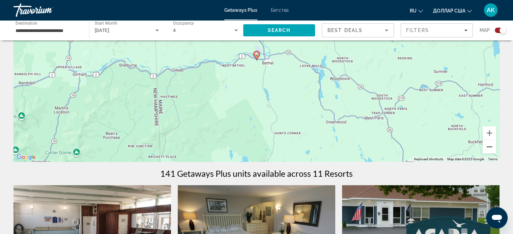
click at [491, 145] on button "Zoom out" at bounding box center [489, 146] width 13 height 13
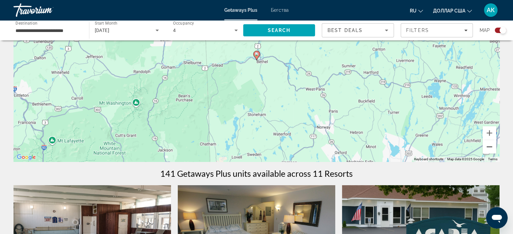
click at [491, 145] on button "Zoom out" at bounding box center [489, 146] width 13 height 13
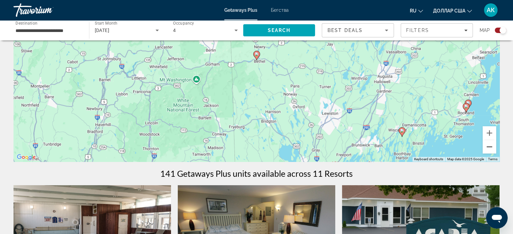
click at [491, 145] on button "Zoom out" at bounding box center [489, 146] width 13 height 13
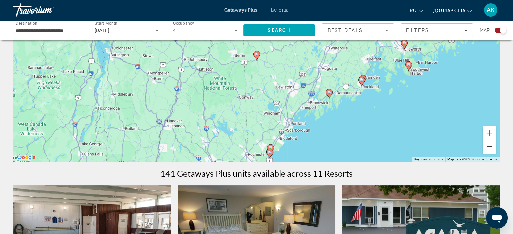
click at [491, 145] on button "Zoom out" at bounding box center [489, 146] width 13 height 13
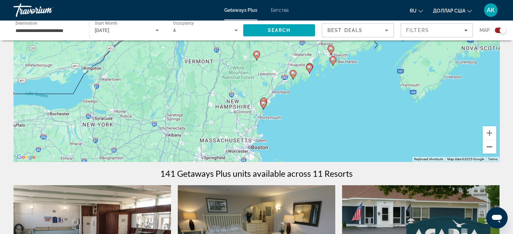
click at [491, 145] on button "Zoom out" at bounding box center [489, 146] width 13 height 13
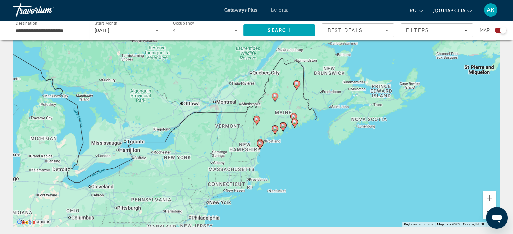
scroll to position [18, 0]
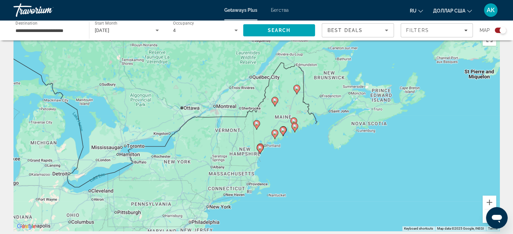
click at [258, 149] on image "Основное содержание" at bounding box center [260, 148] width 4 height 4
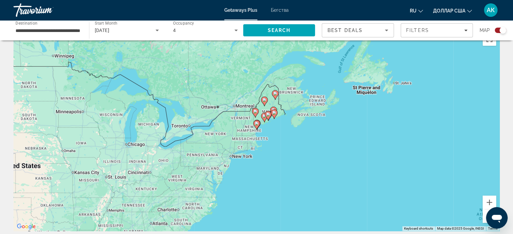
click at [256, 123] on image "Основное содержание" at bounding box center [257, 124] width 4 height 4
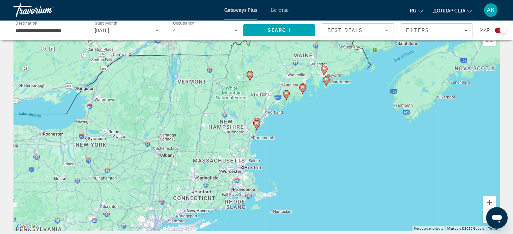
click at [256, 122] on image "Основное содержание" at bounding box center [257, 124] width 4 height 4
type input "**********"
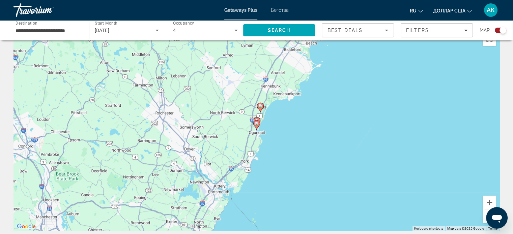
click at [256, 121] on icon "Основное содержание" at bounding box center [256, 125] width 6 height 9
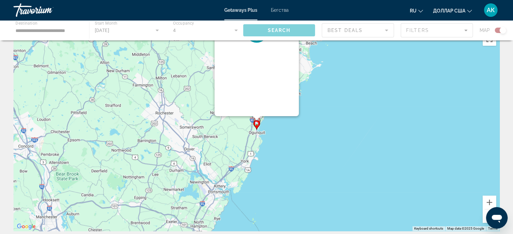
scroll to position [0, 0]
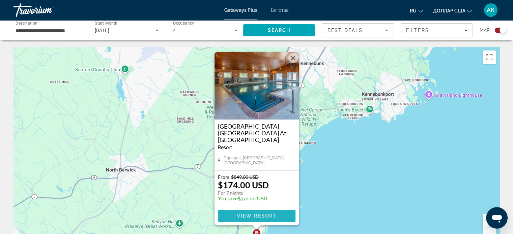
click at [247, 211] on span "Основное содержание" at bounding box center [257, 216] width 78 height 16
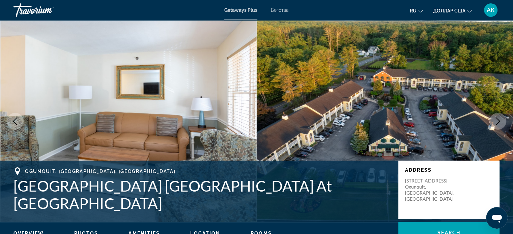
scroll to position [12, 0]
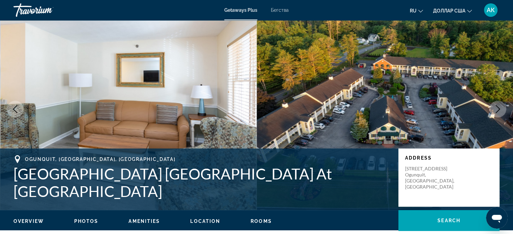
click at [212, 221] on span "Location" at bounding box center [205, 221] width 30 height 5
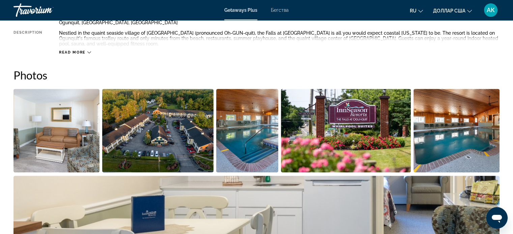
scroll to position [273, 0]
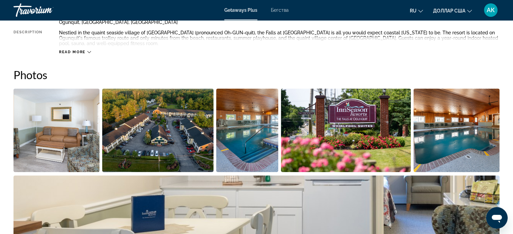
click at [83, 94] on img "Open full-screen image slider" at bounding box center [56, 131] width 86 height 84
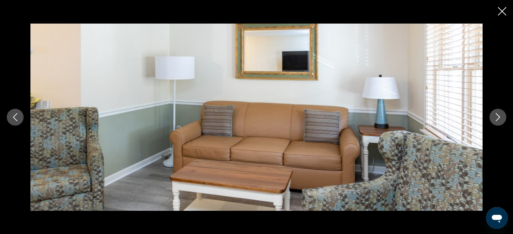
click at [495, 116] on icon "Next image" at bounding box center [498, 117] width 8 height 8
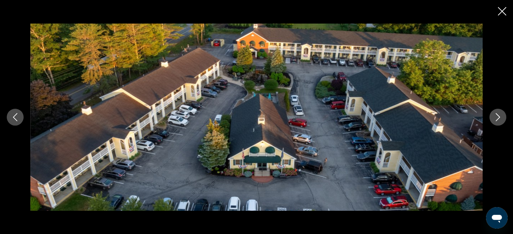
click at [495, 116] on icon "Next image" at bounding box center [498, 117] width 8 height 8
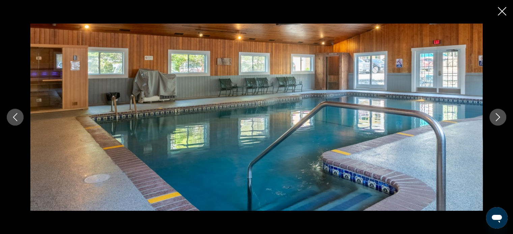
click at [495, 116] on icon "Next image" at bounding box center [498, 117] width 8 height 8
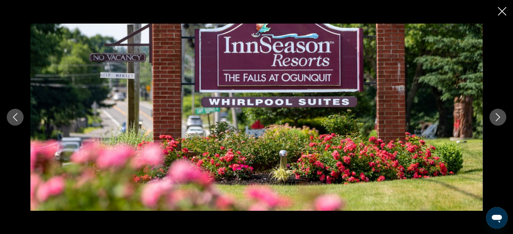
click at [495, 116] on icon "Next image" at bounding box center [498, 117] width 8 height 8
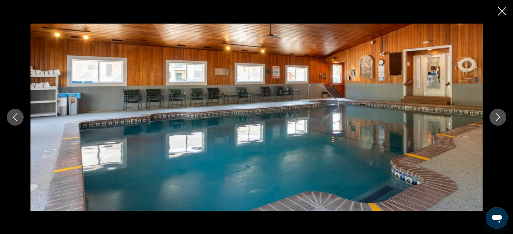
click at [495, 116] on icon "Next image" at bounding box center [498, 117] width 8 height 8
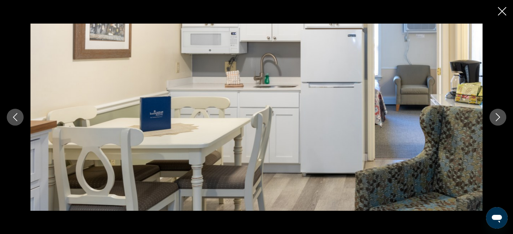
click at [495, 116] on icon "Next image" at bounding box center [498, 117] width 8 height 8
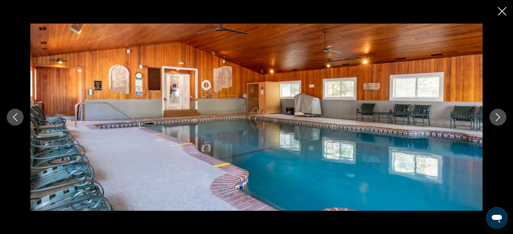
click at [495, 116] on icon "Next image" at bounding box center [498, 117] width 8 height 8
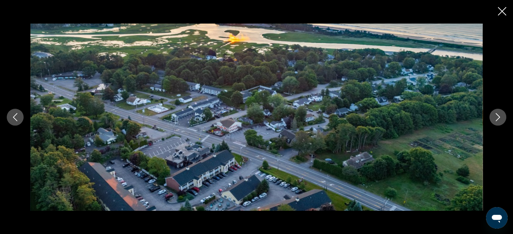
scroll to position [268, 0]
click at [502, 9] on icon "Close slideshow" at bounding box center [502, 11] width 8 height 8
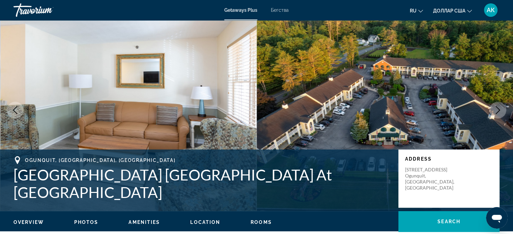
scroll to position [0, 0]
